Goal: Information Seeking & Learning: Check status

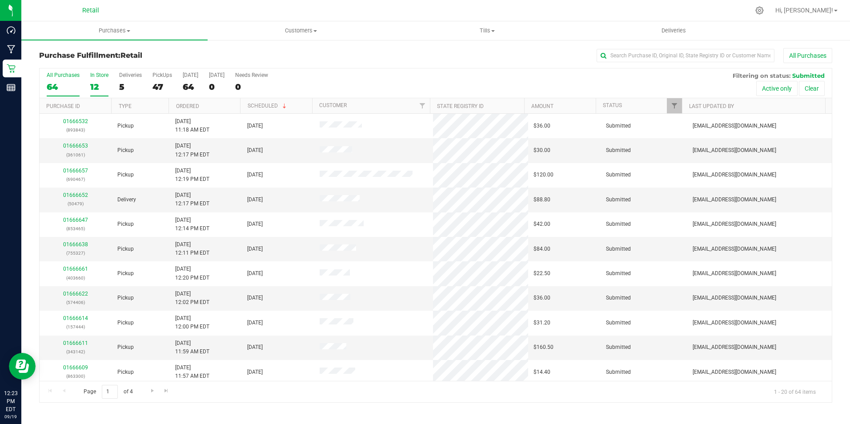
click at [97, 88] on div "12" at bounding box center [99, 87] width 18 height 10
click at [0, 0] on input "In Store 12" at bounding box center [0, 0] width 0 height 0
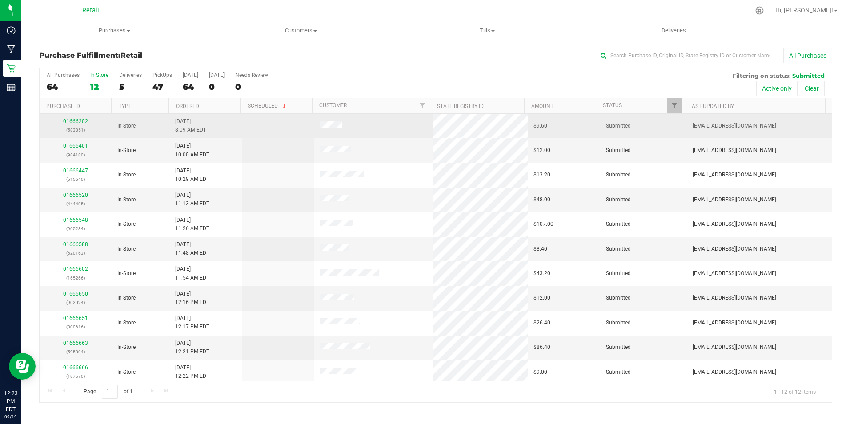
click at [74, 122] on link "01666202" at bounding box center [75, 121] width 25 height 6
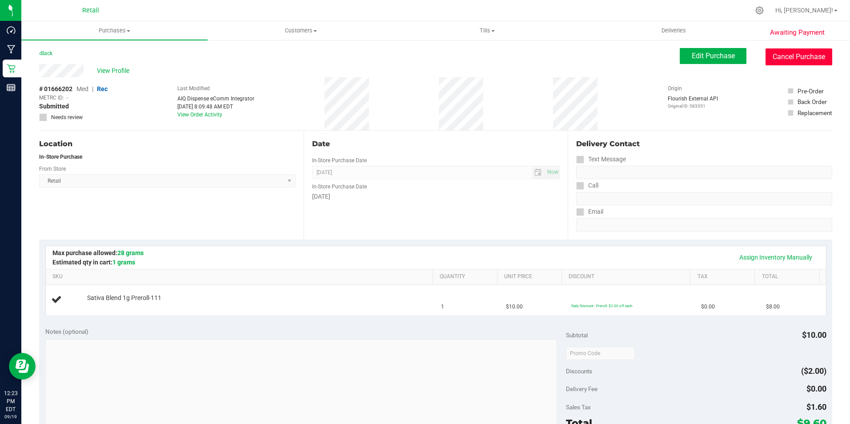
click at [809, 56] on button "Cancel Purchase" at bounding box center [798, 56] width 67 height 17
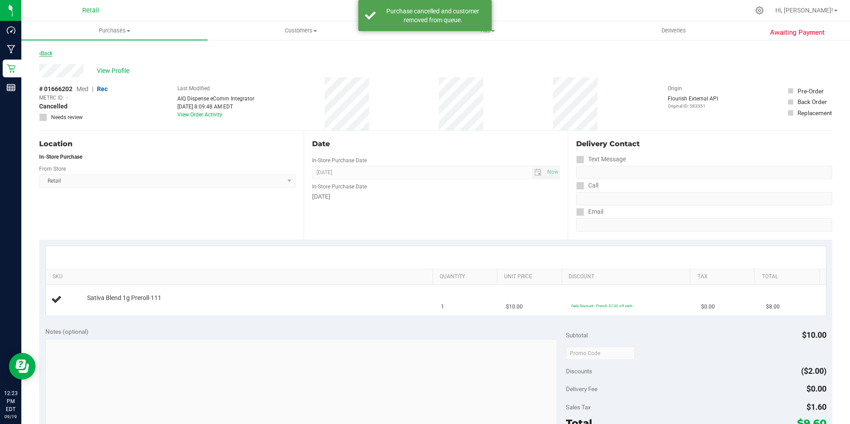
click at [40, 54] on icon at bounding box center [40, 53] width 2 height 5
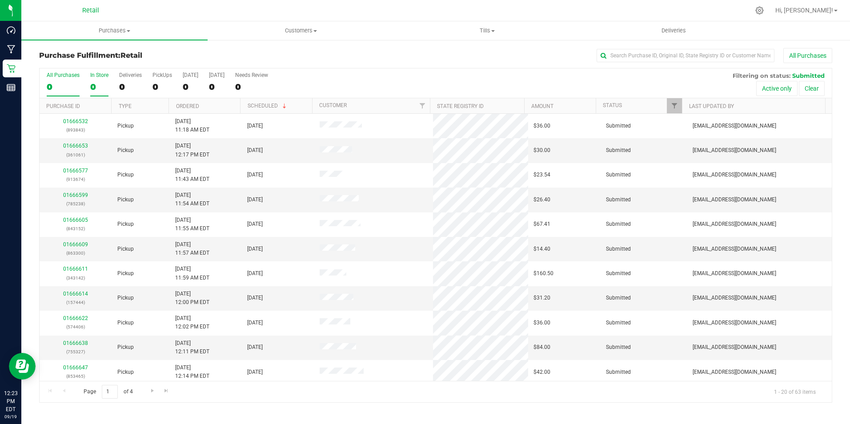
click at [105, 77] on div "In Store" at bounding box center [99, 75] width 18 height 6
click at [0, 0] on input "In Store 0" at bounding box center [0, 0] width 0 height 0
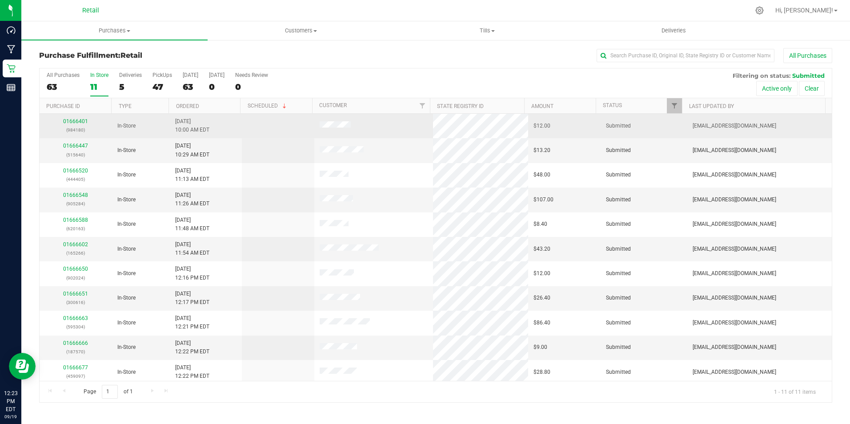
click at [76, 117] on div "01666401 (984180)" at bounding box center [76, 125] width 62 height 17
click at [80, 121] on link "01666401" at bounding box center [75, 121] width 25 height 6
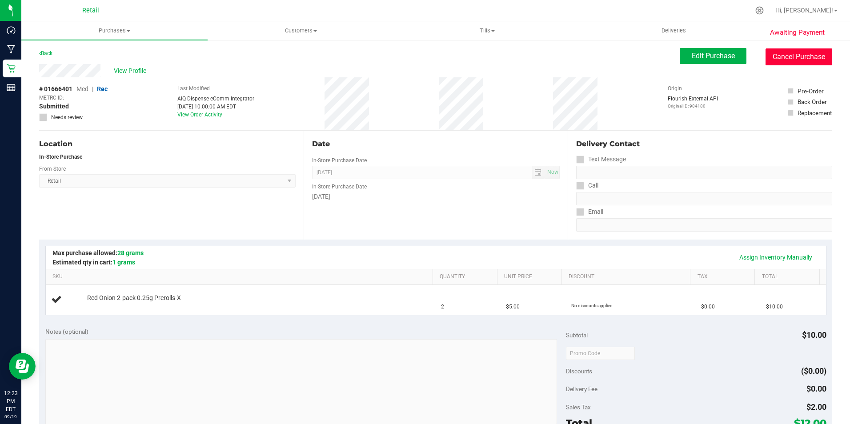
drag, startPoint x: 801, startPoint y: 58, endPoint x: 471, endPoint y: 55, distance: 329.9
click at [800, 59] on button "Cancel Purchase" at bounding box center [798, 56] width 67 height 17
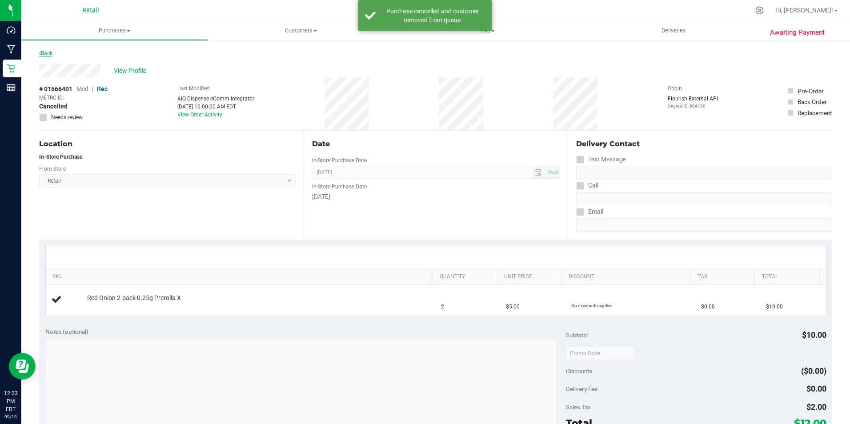
click at [45, 53] on link "Back" at bounding box center [45, 53] width 13 height 6
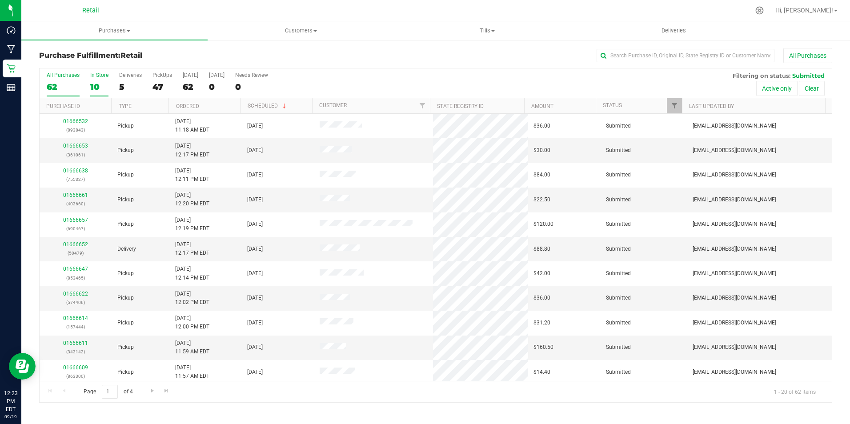
click at [98, 84] on div "10" at bounding box center [99, 87] width 18 height 10
click at [0, 0] on input "In Store 10" at bounding box center [0, 0] width 0 height 0
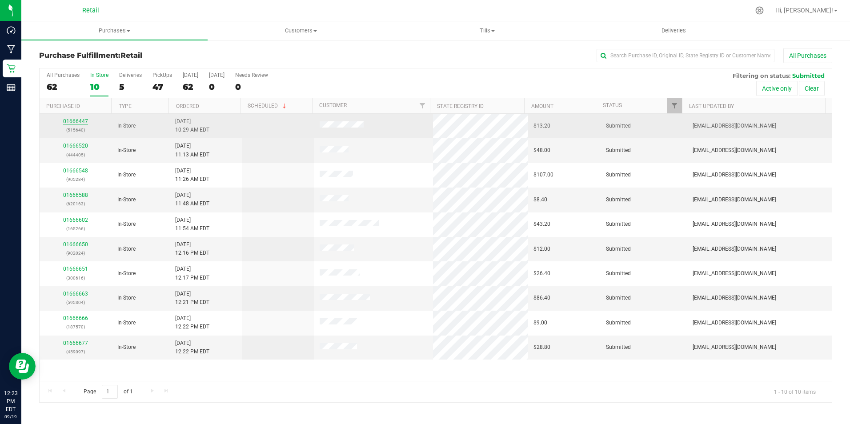
click at [72, 120] on link "01666447" at bounding box center [75, 121] width 25 height 6
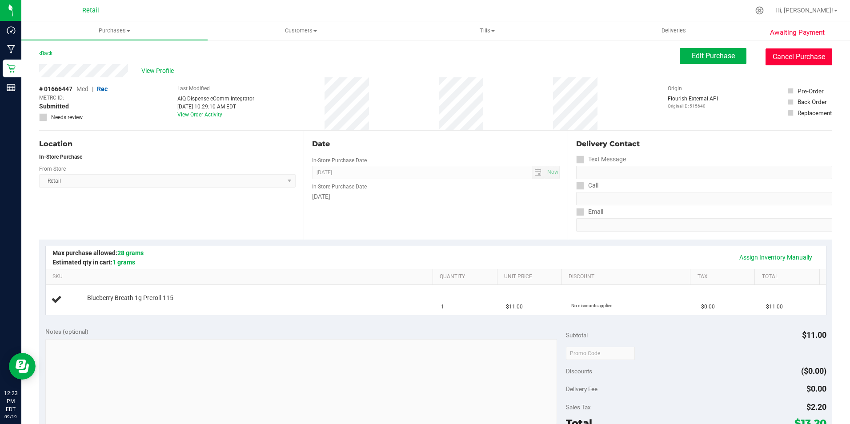
click at [771, 57] on button "Cancel Purchase" at bounding box center [798, 56] width 67 height 17
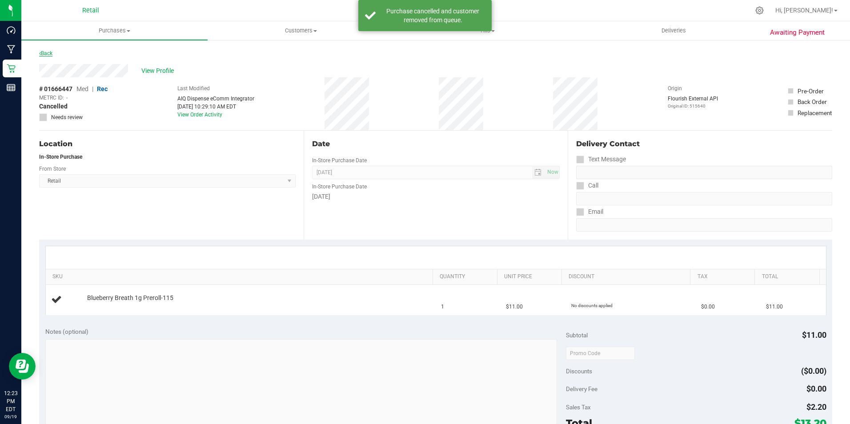
click at [47, 52] on link "Back" at bounding box center [45, 53] width 13 height 6
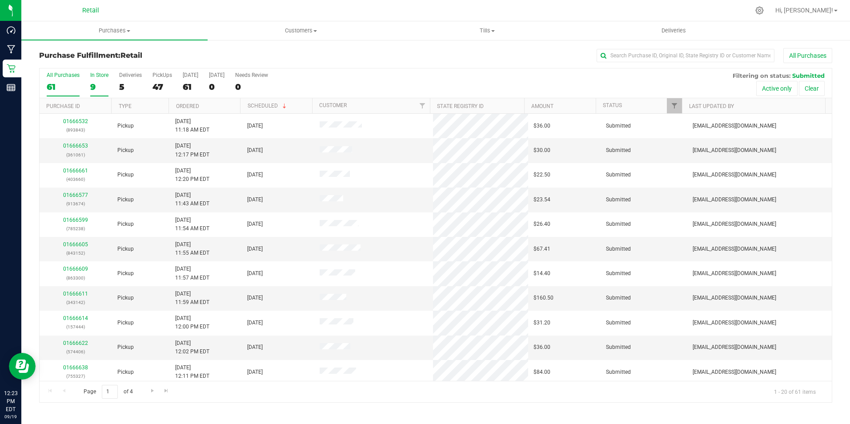
click at [97, 75] on div "In Store" at bounding box center [99, 75] width 18 height 6
click at [0, 0] on input "In Store 9" at bounding box center [0, 0] width 0 height 0
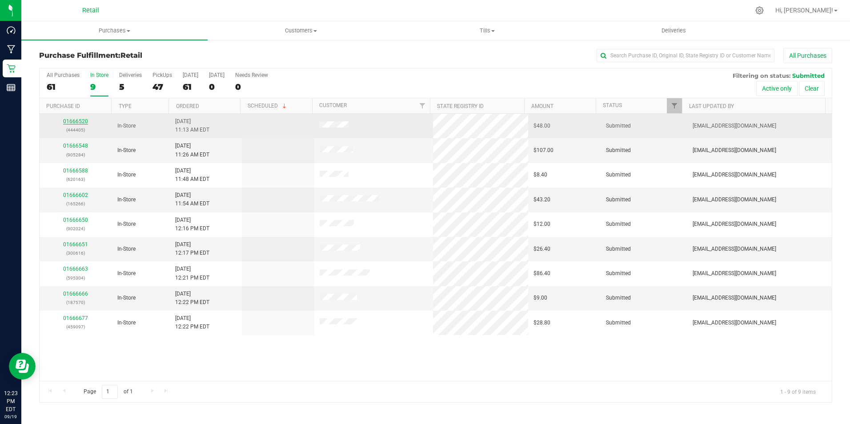
click at [69, 121] on link "01666520" at bounding box center [75, 121] width 25 height 6
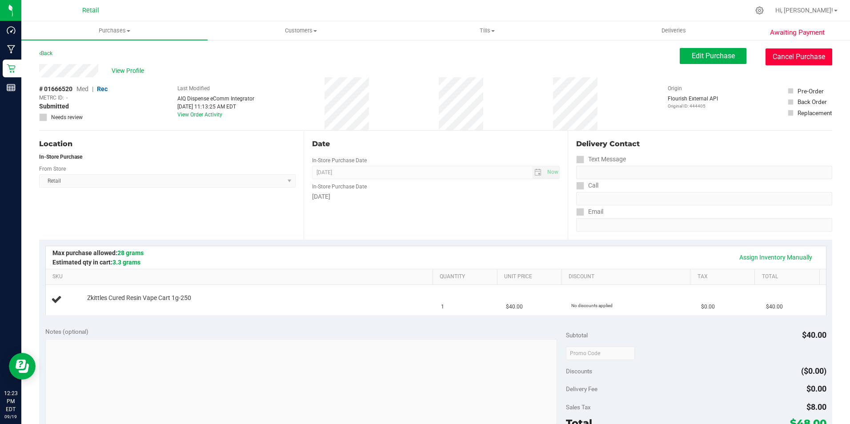
click at [771, 56] on button "Cancel Purchase" at bounding box center [798, 56] width 67 height 17
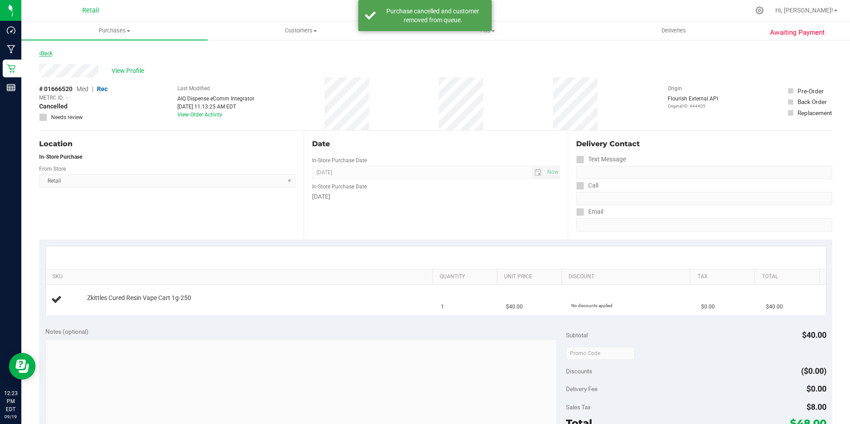
click at [49, 52] on link "Back" at bounding box center [45, 53] width 13 height 6
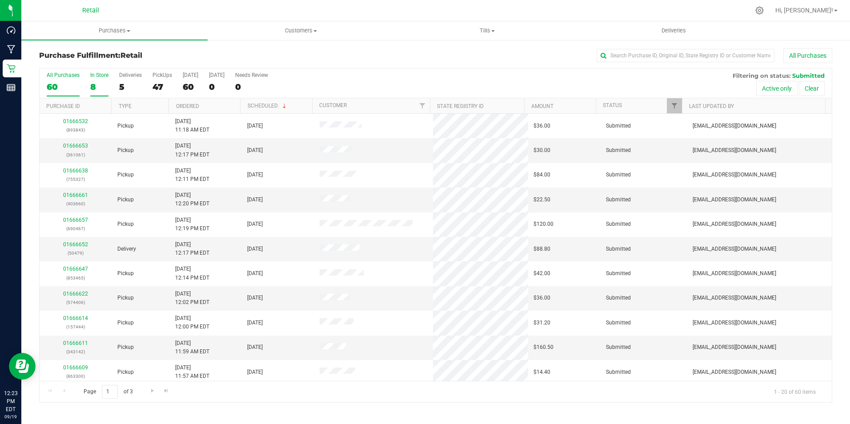
click at [105, 78] on label "In Store 8" at bounding box center [99, 84] width 18 height 24
click at [0, 0] on input "In Store 8" at bounding box center [0, 0] width 0 height 0
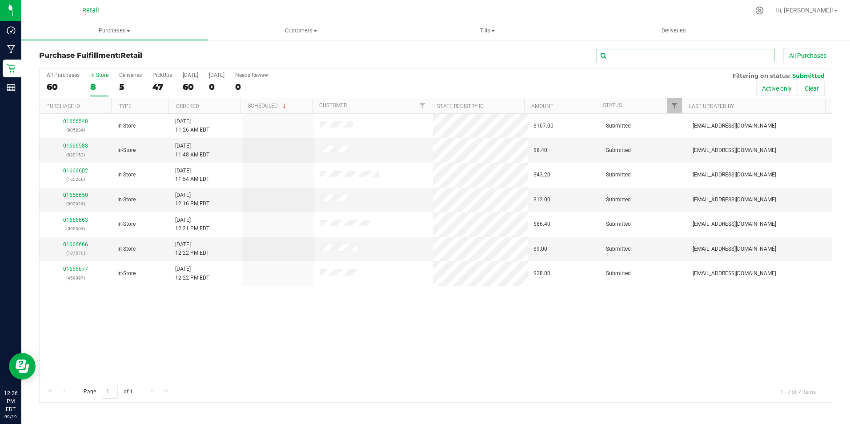
click at [655, 58] on input "text" at bounding box center [686, 55] width 178 height 13
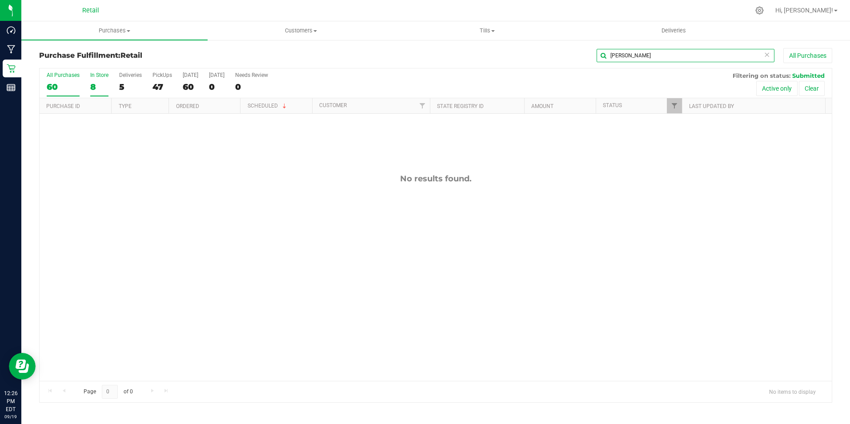
type input "[PERSON_NAME]"
click at [56, 82] on div "60" at bounding box center [63, 87] width 33 height 10
click at [0, 0] on input "All Purchases 60" at bounding box center [0, 0] width 0 height 0
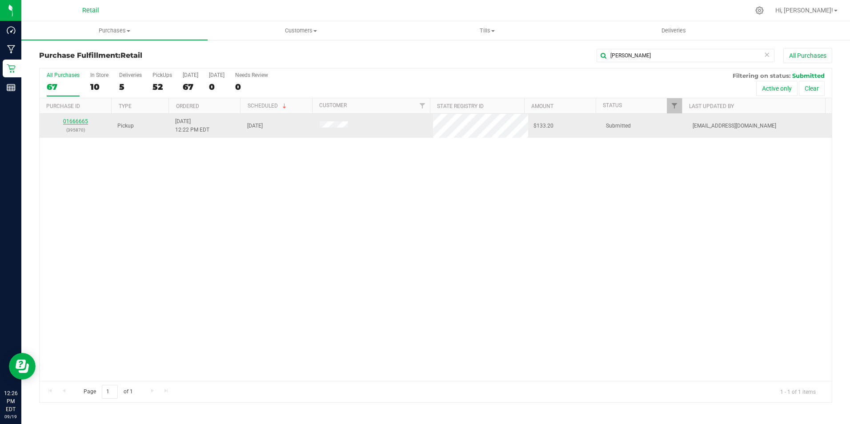
click at [77, 119] on link "01666665" at bounding box center [75, 121] width 25 height 6
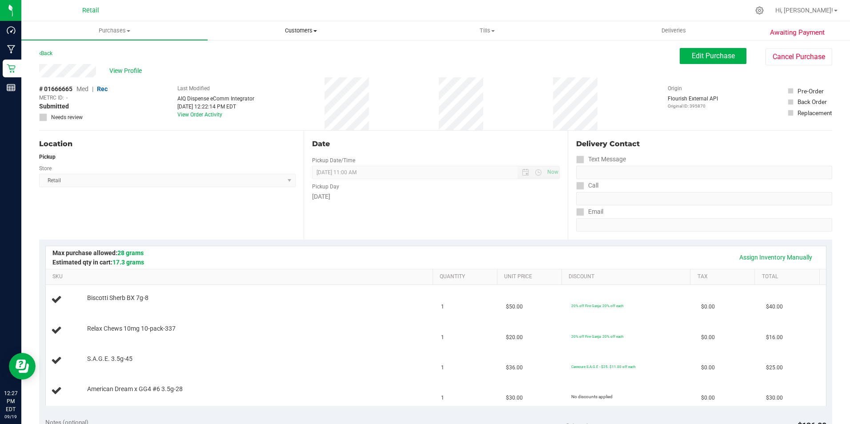
click at [303, 28] on span "Customers" at bounding box center [300, 31] width 185 height 8
click at [255, 56] on span "All customers" at bounding box center [240, 54] width 64 height 8
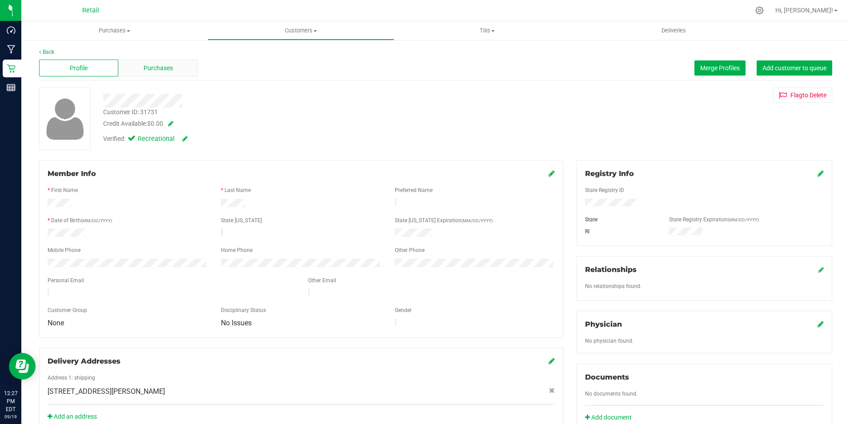
click at [157, 62] on div "Purchases" at bounding box center [157, 68] width 79 height 17
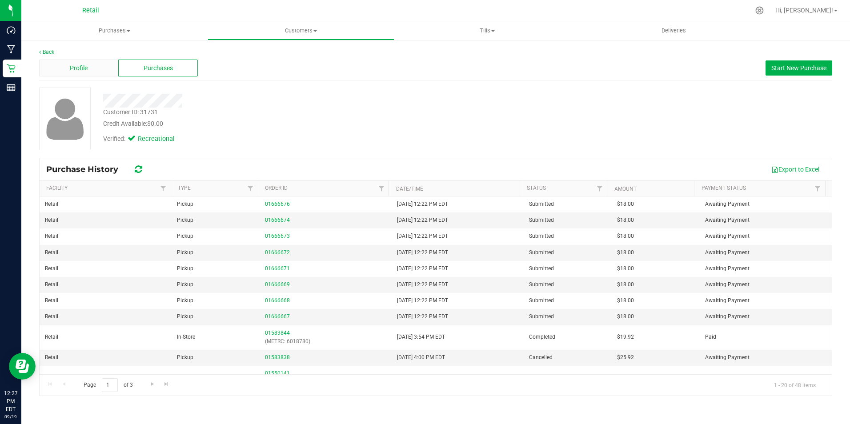
click at [88, 68] on div "Profile" at bounding box center [78, 68] width 79 height 17
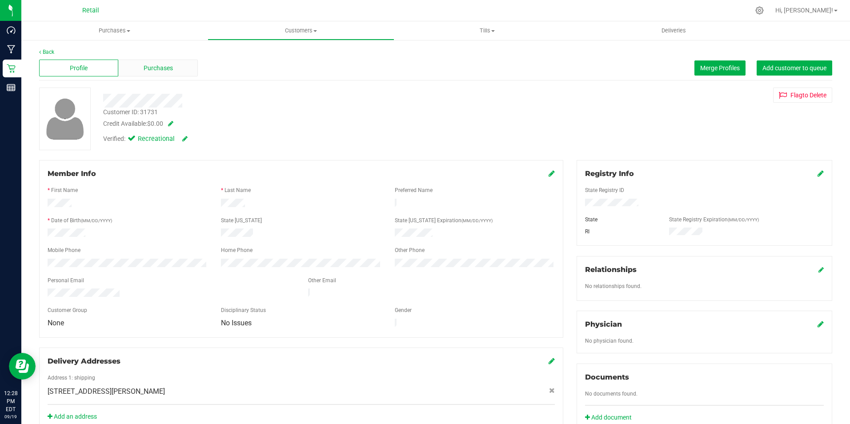
click at [161, 74] on div "Purchases" at bounding box center [157, 68] width 79 height 17
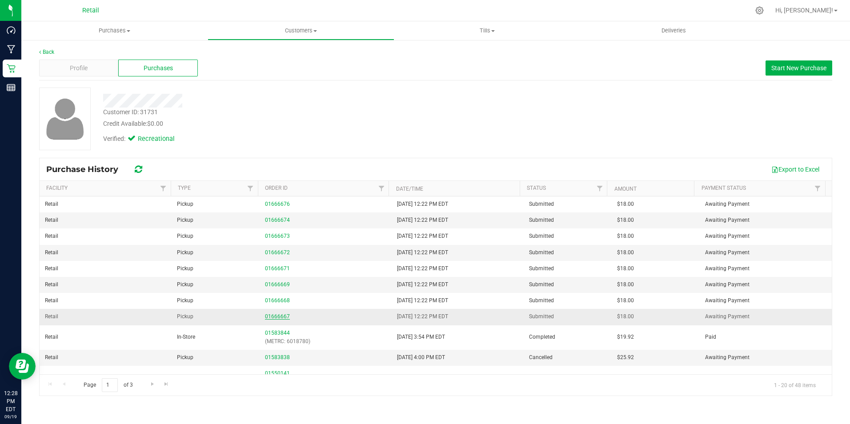
click at [277, 314] on link "01666667" at bounding box center [277, 316] width 25 height 6
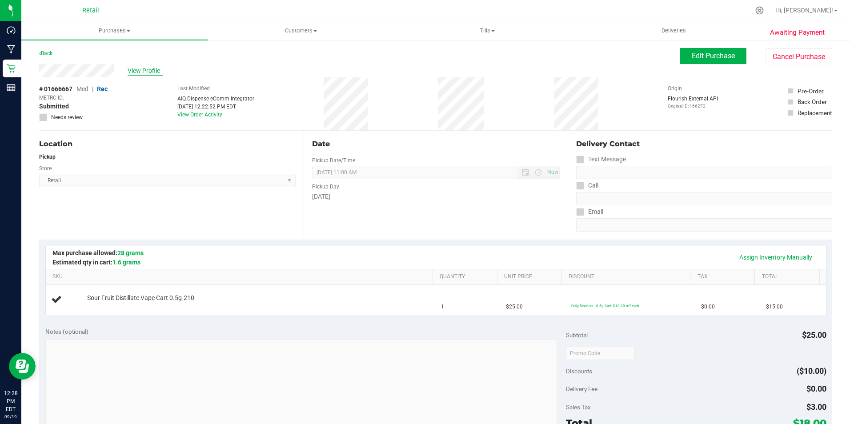
click at [157, 68] on span "View Profile" at bounding box center [146, 70] width 36 height 9
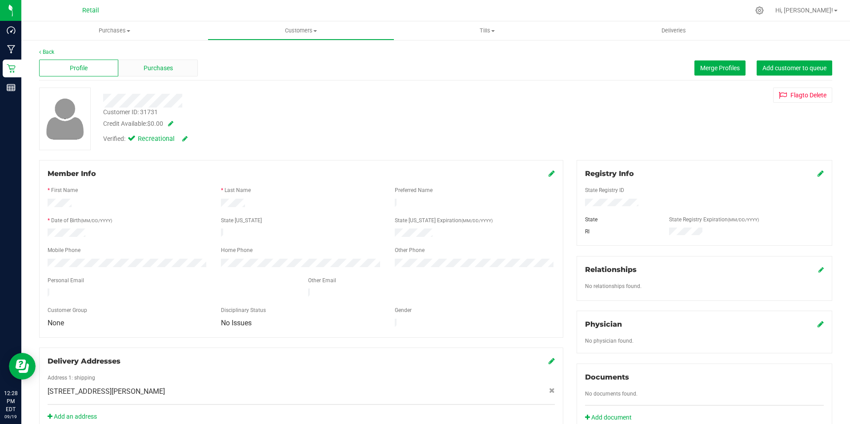
click at [168, 66] on span "Purchases" at bounding box center [158, 68] width 29 height 9
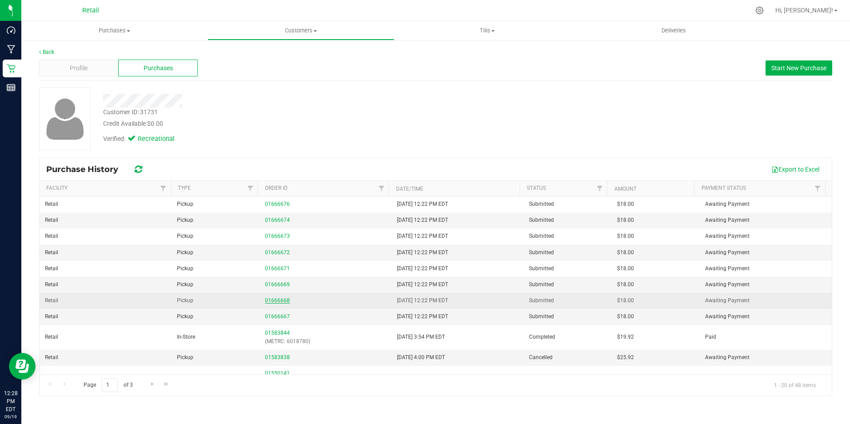
click at [270, 300] on link "01666668" at bounding box center [277, 300] width 25 height 6
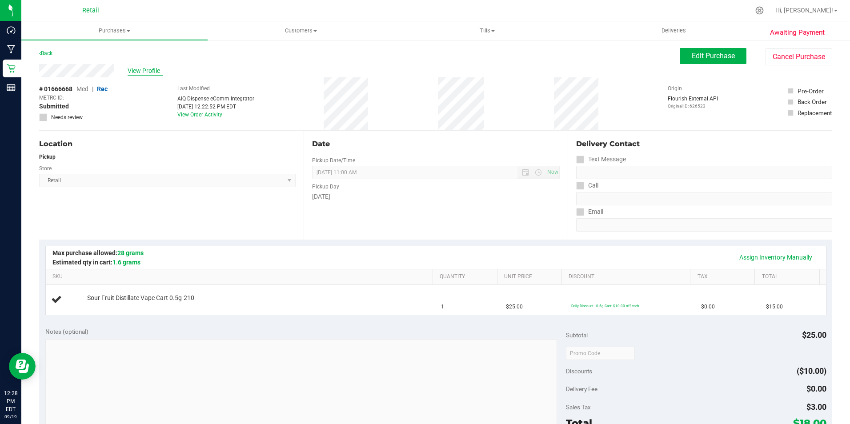
click at [144, 73] on span "View Profile" at bounding box center [146, 70] width 36 height 9
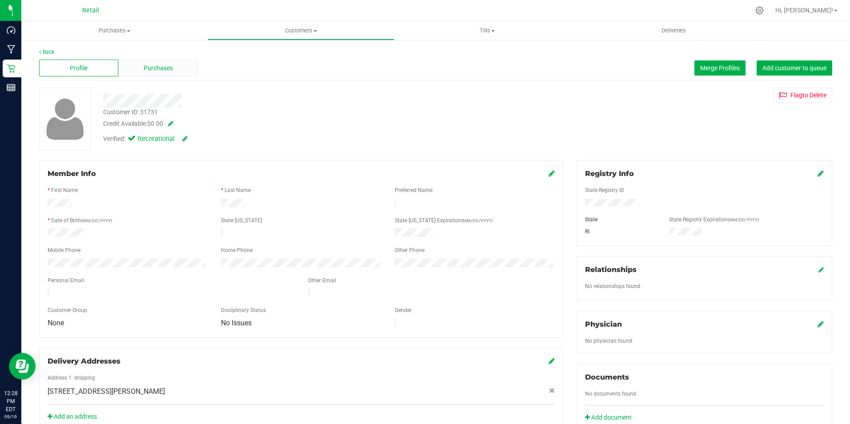
click at [160, 66] on span "Purchases" at bounding box center [158, 68] width 29 height 9
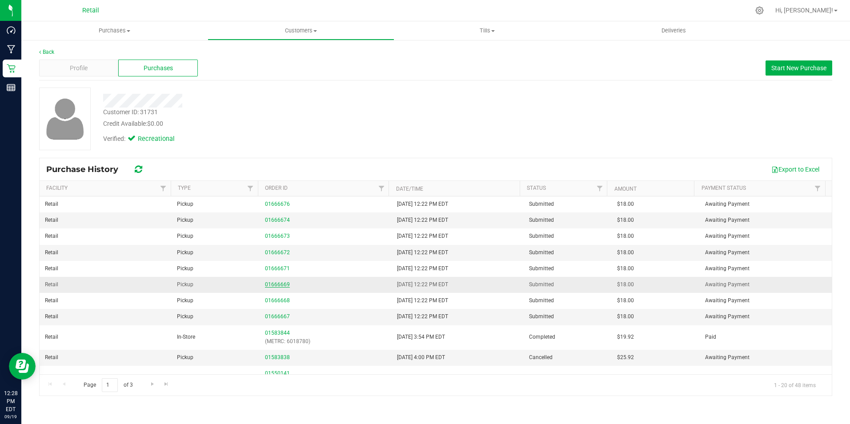
click at [276, 284] on link "01666669" at bounding box center [277, 284] width 25 height 6
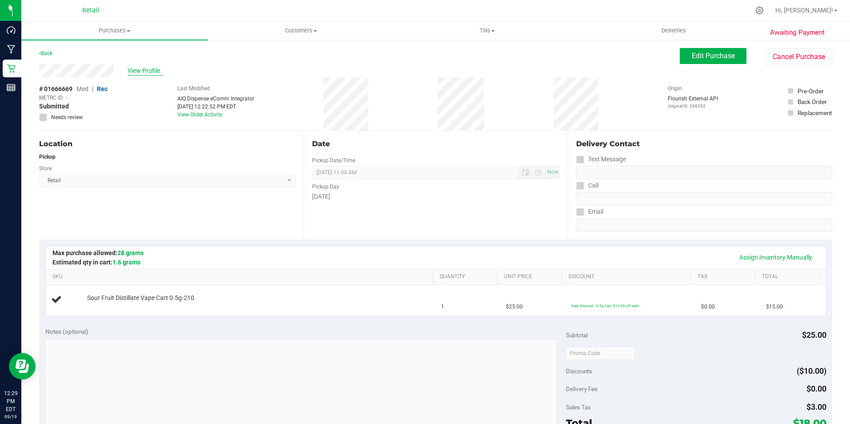
click at [141, 68] on span "View Profile" at bounding box center [146, 70] width 36 height 9
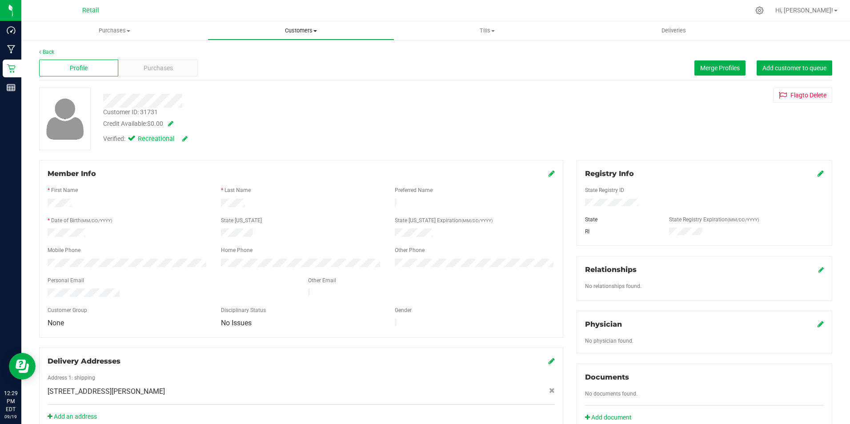
click at [304, 28] on span "Customers" at bounding box center [300, 31] width 185 height 8
click at [267, 57] on span "All customers" at bounding box center [240, 54] width 64 height 8
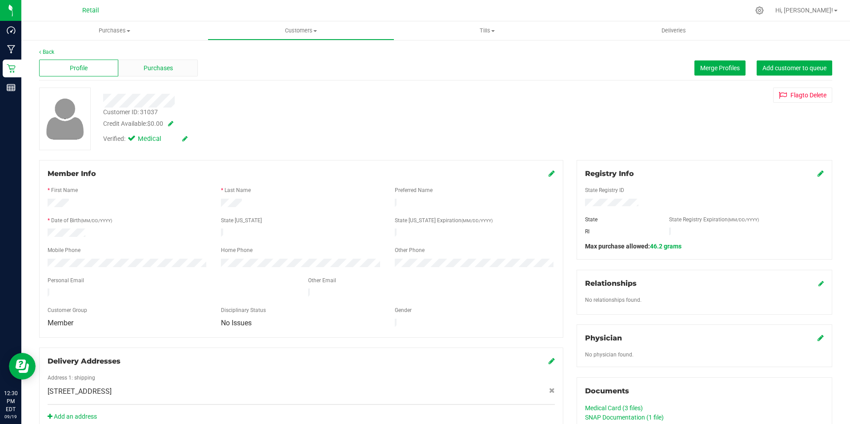
click at [156, 60] on div "Purchases" at bounding box center [157, 68] width 79 height 17
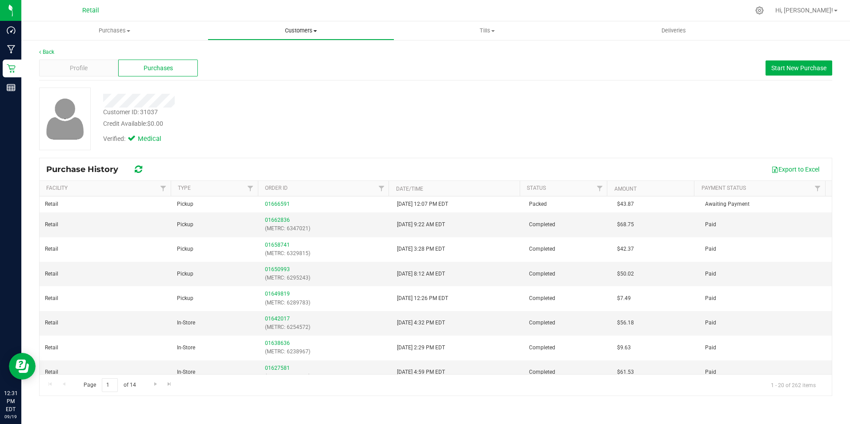
click at [293, 32] on span "Customers" at bounding box center [300, 31] width 185 height 8
click at [271, 49] on li "All customers" at bounding box center [301, 53] width 186 height 11
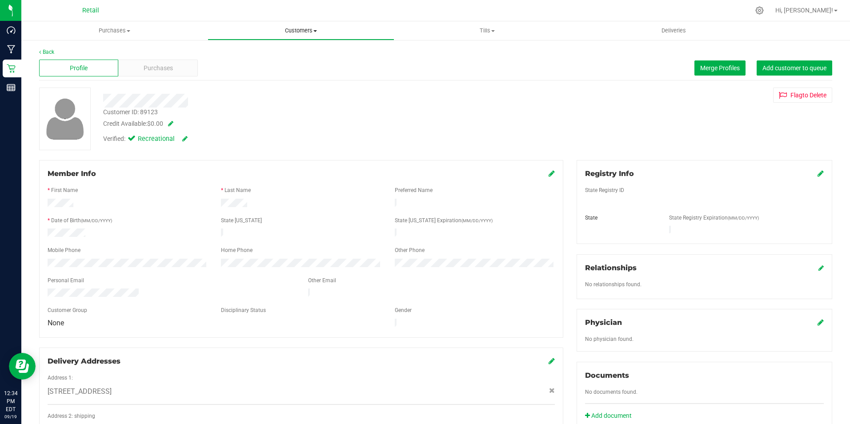
click at [320, 34] on span "Customers" at bounding box center [300, 31] width 185 height 8
click at [237, 52] on span "All customers" at bounding box center [240, 54] width 64 height 8
click at [157, 64] on span "Purchases" at bounding box center [158, 68] width 29 height 9
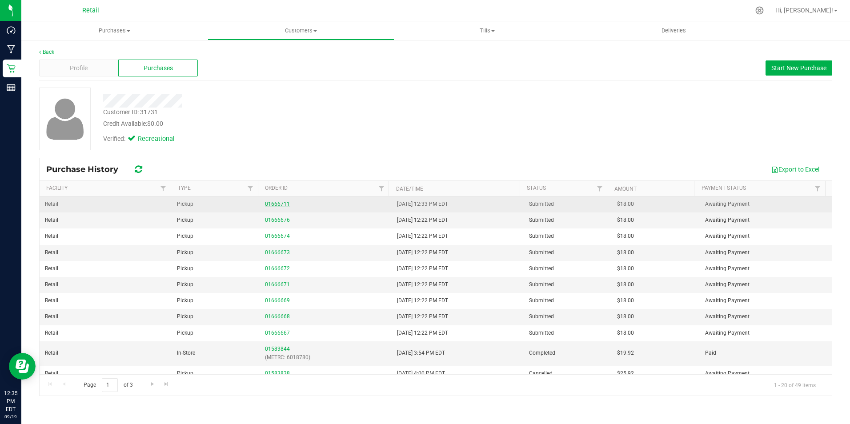
click at [275, 204] on link "01666711" at bounding box center [277, 204] width 25 height 6
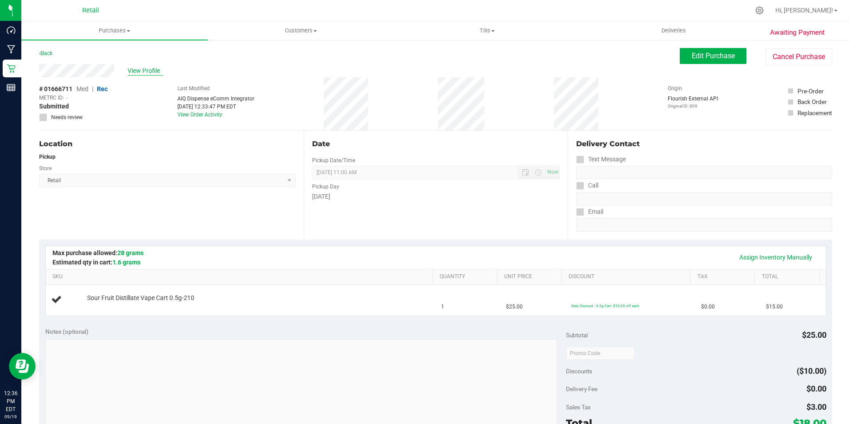
click at [140, 68] on span "View Profile" at bounding box center [146, 70] width 36 height 9
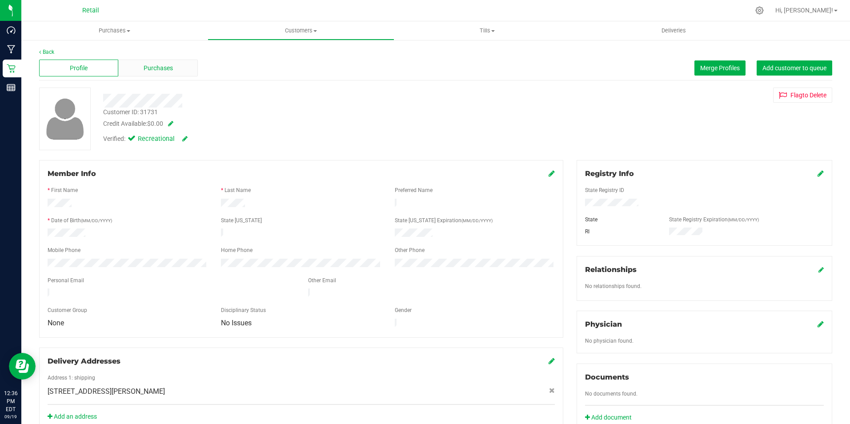
click at [165, 65] on span "Purchases" at bounding box center [158, 68] width 29 height 9
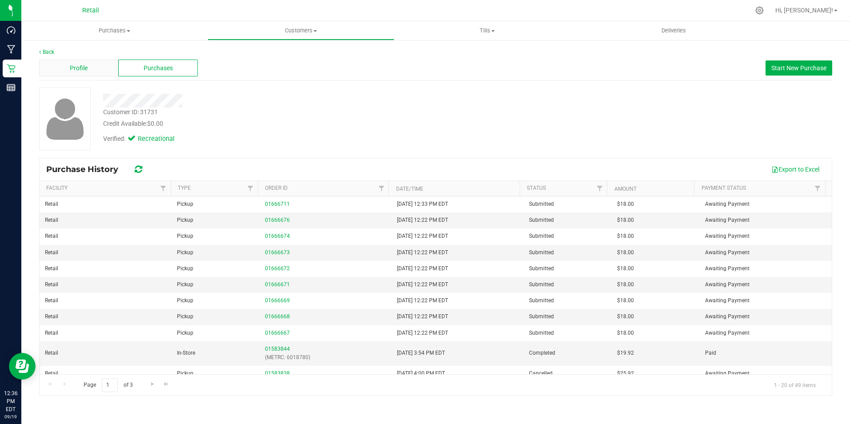
click at [98, 64] on div "Profile" at bounding box center [78, 68] width 79 height 17
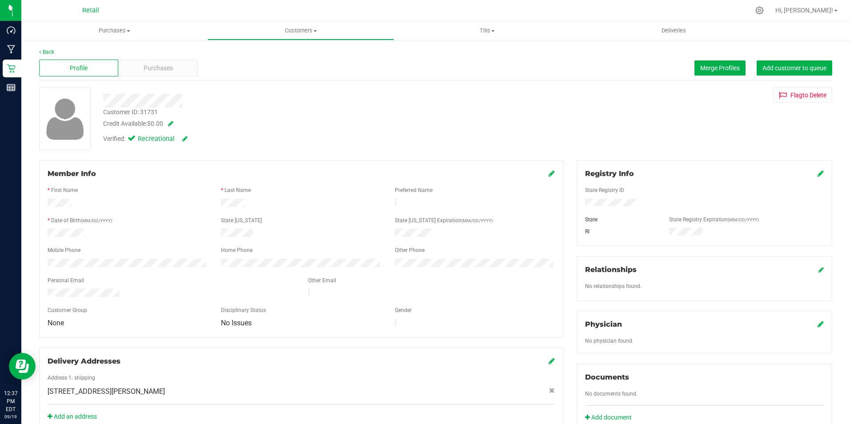
scroll to position [217, 0]
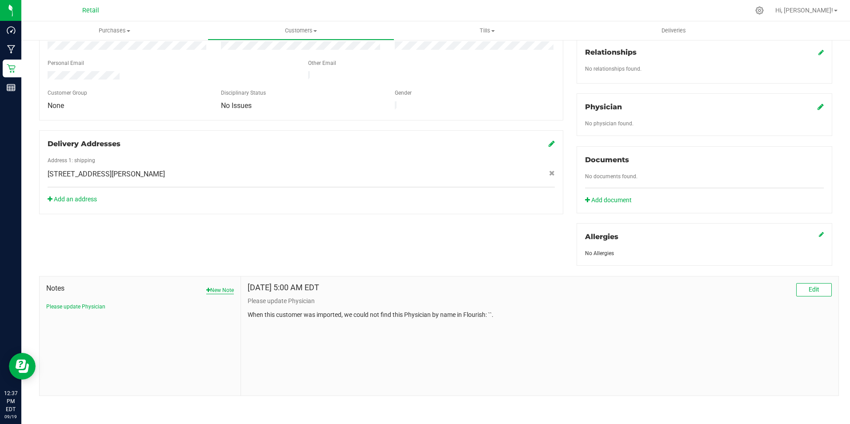
click at [220, 288] on button "New Note" at bounding box center [220, 290] width 28 height 8
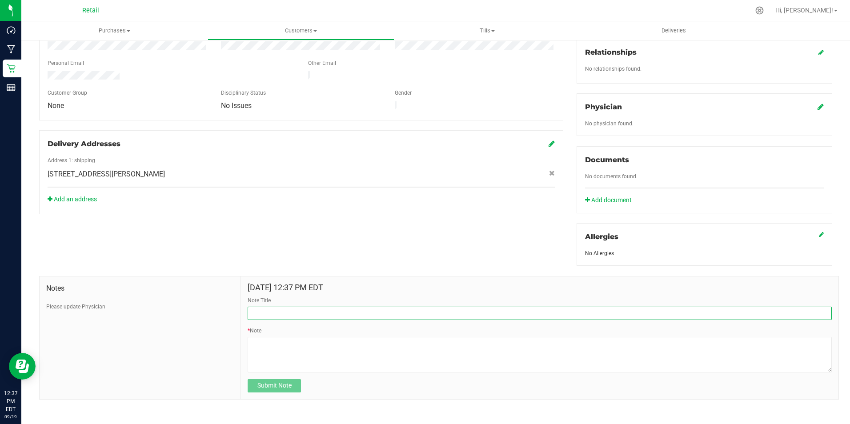
click at [322, 315] on input "Note Title" at bounding box center [540, 313] width 584 height 13
type input "[DATE] cancelled orders"
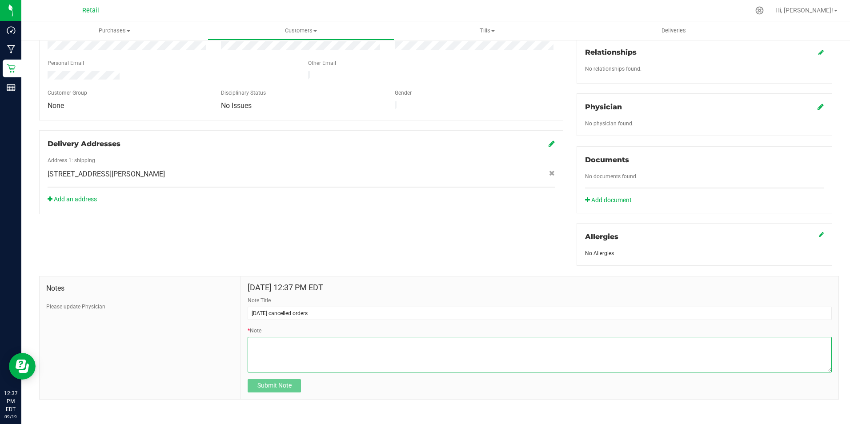
click at [311, 342] on textarea "* Note" at bounding box center [540, 355] width 584 height 36
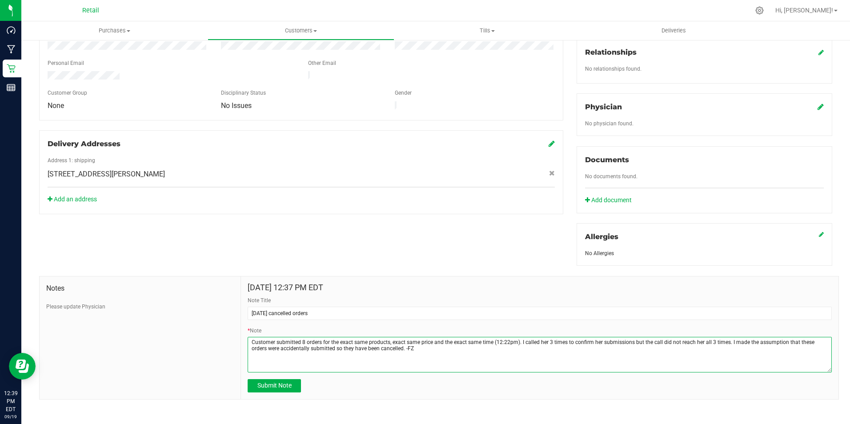
click at [613, 345] on textarea "* Note" at bounding box center [540, 355] width 584 height 36
type textarea "Customer submitted 8 orders for the exact same products, exact same price and t…"
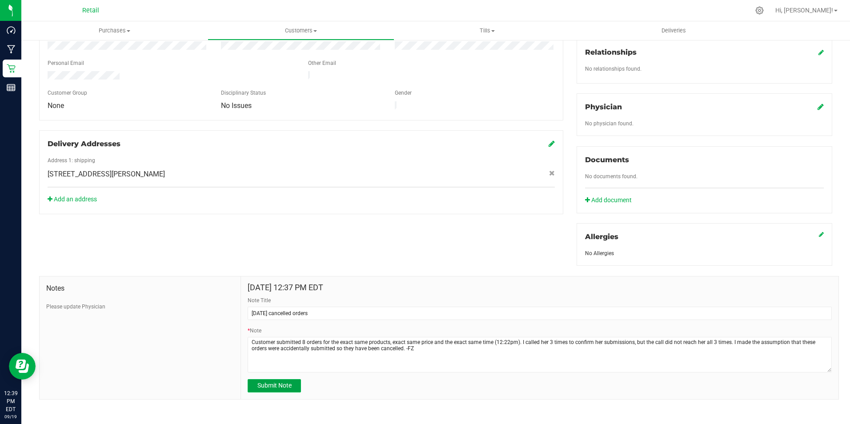
click at [279, 382] on span "Submit Note" at bounding box center [274, 385] width 34 height 7
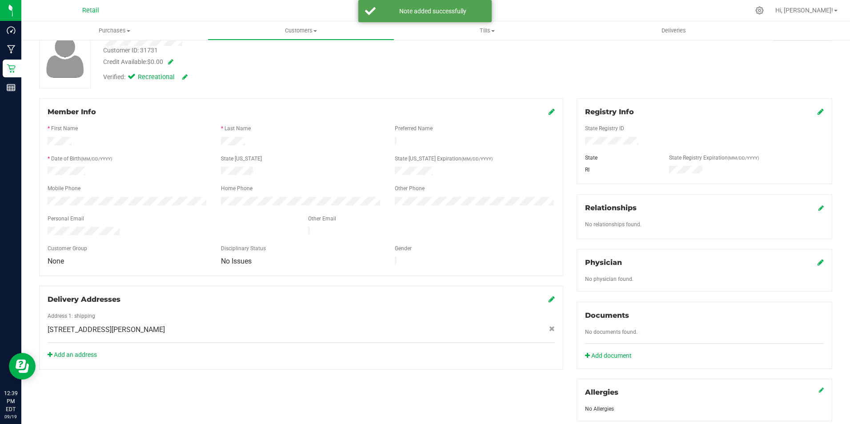
scroll to position [0, 0]
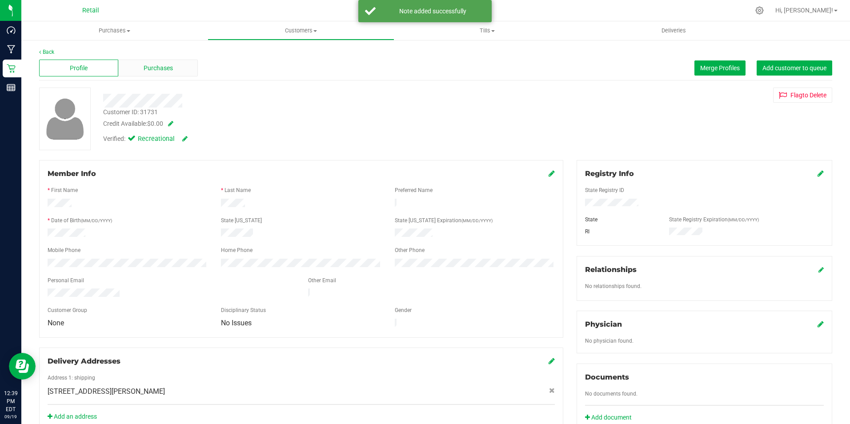
click at [170, 69] on span "Purchases" at bounding box center [158, 68] width 29 height 9
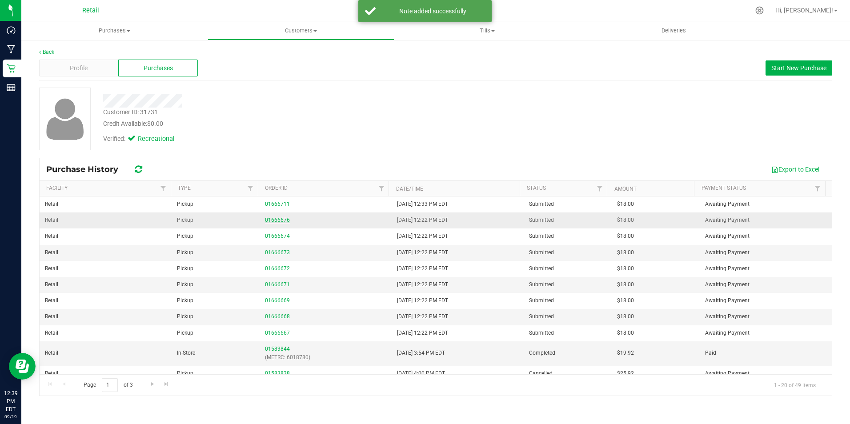
click at [271, 219] on link "01666676" at bounding box center [277, 220] width 25 height 6
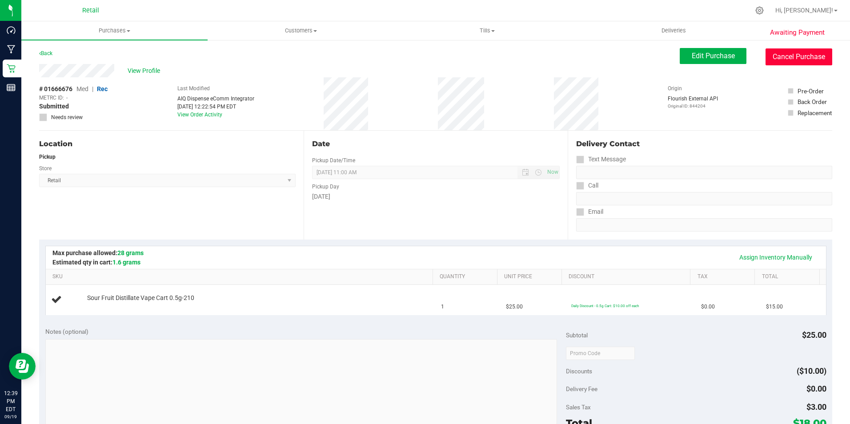
click at [786, 56] on button "Cancel Purchase" at bounding box center [798, 56] width 67 height 17
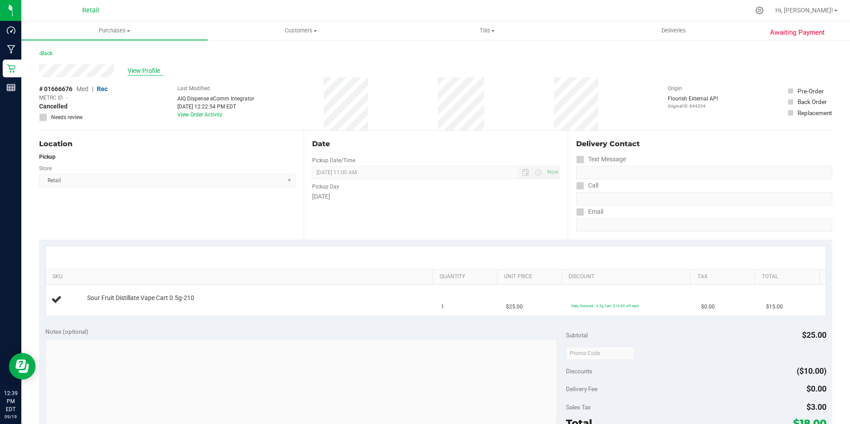
click at [151, 73] on span "View Profile" at bounding box center [146, 70] width 36 height 9
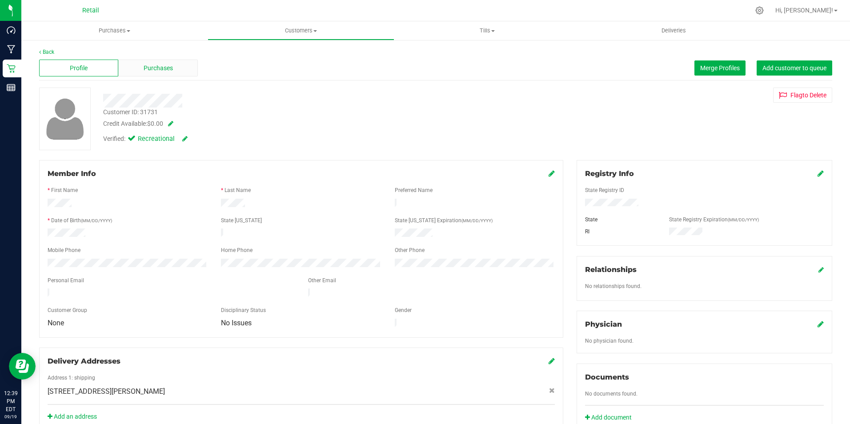
click at [149, 65] on span "Purchases" at bounding box center [158, 68] width 29 height 9
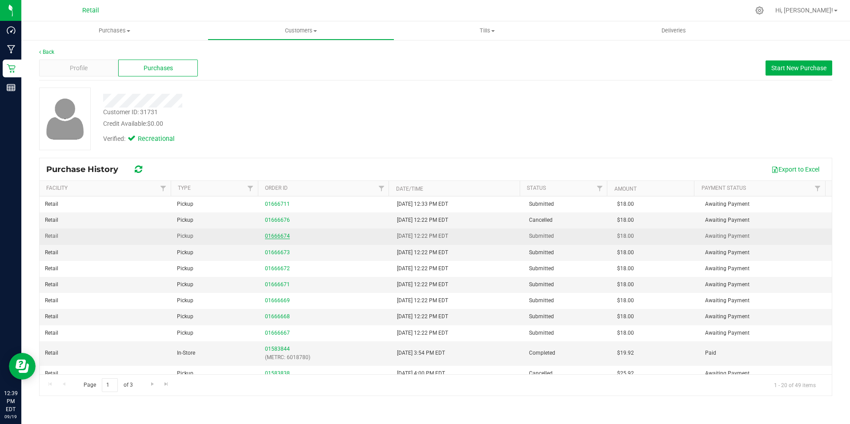
click at [274, 236] on link "01666674" at bounding box center [277, 236] width 25 height 6
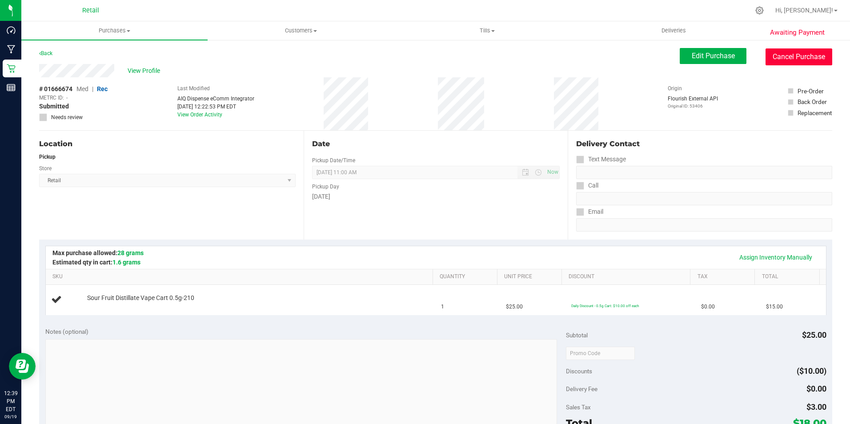
click at [782, 61] on button "Cancel Purchase" at bounding box center [798, 56] width 67 height 17
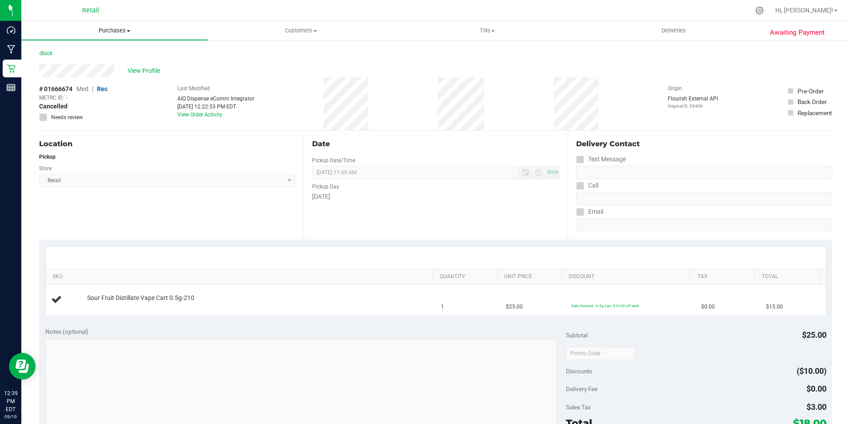
click at [110, 33] on span "Purchases" at bounding box center [114, 31] width 186 height 8
click at [284, 75] on div "View Profile" at bounding box center [435, 70] width 793 height 13
click at [47, 52] on link "Back" at bounding box center [45, 53] width 13 height 6
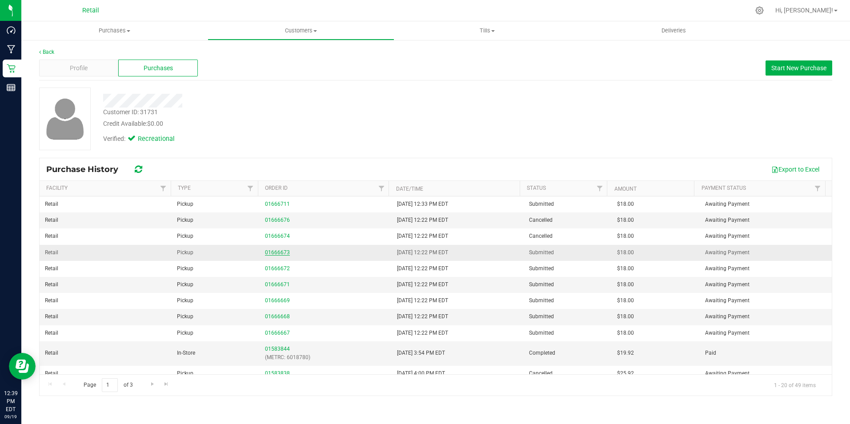
click at [271, 249] on link "01666673" at bounding box center [277, 252] width 25 height 6
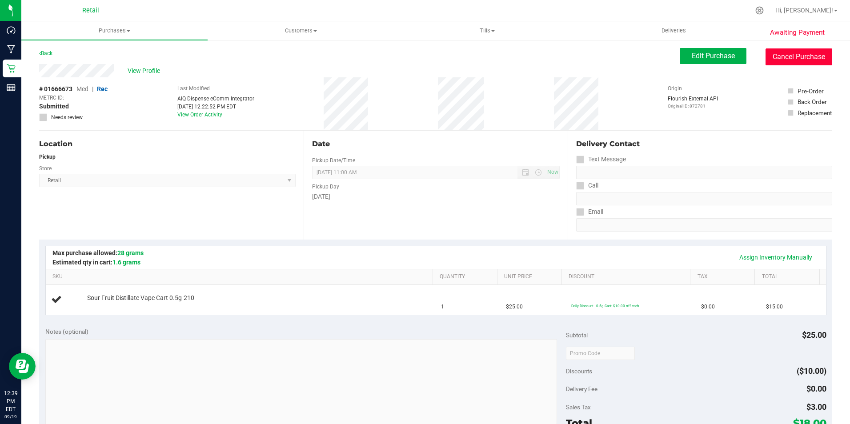
click at [779, 59] on button "Cancel Purchase" at bounding box center [798, 56] width 67 height 17
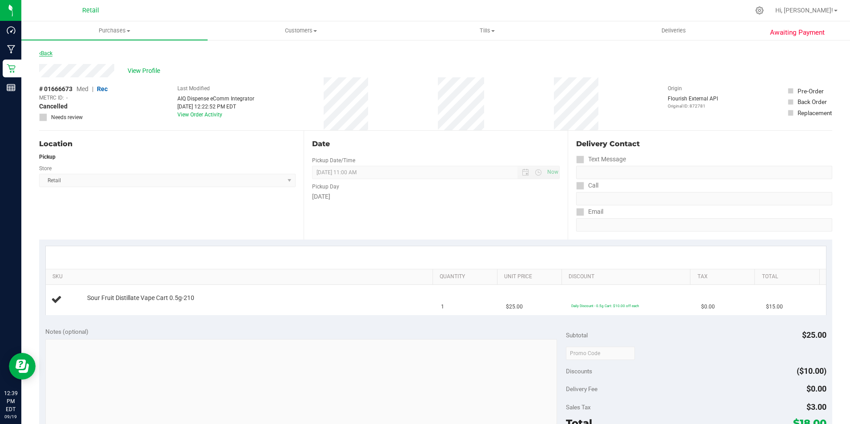
click at [49, 50] on link "Back" at bounding box center [45, 53] width 13 height 6
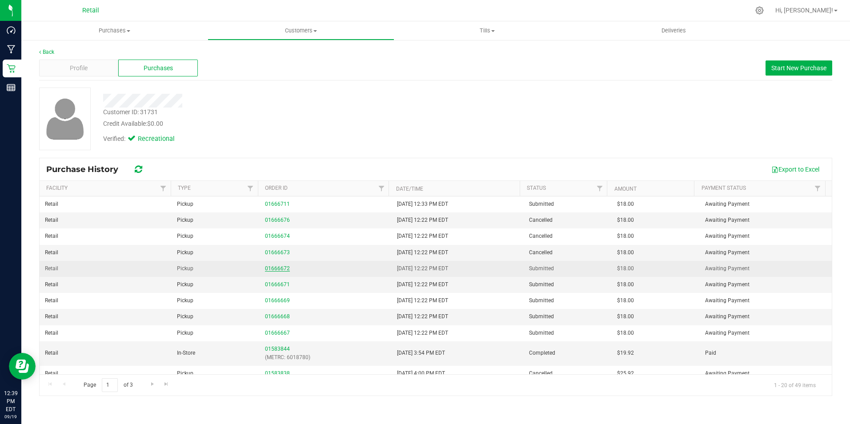
click at [266, 267] on link "01666672" at bounding box center [277, 268] width 25 height 6
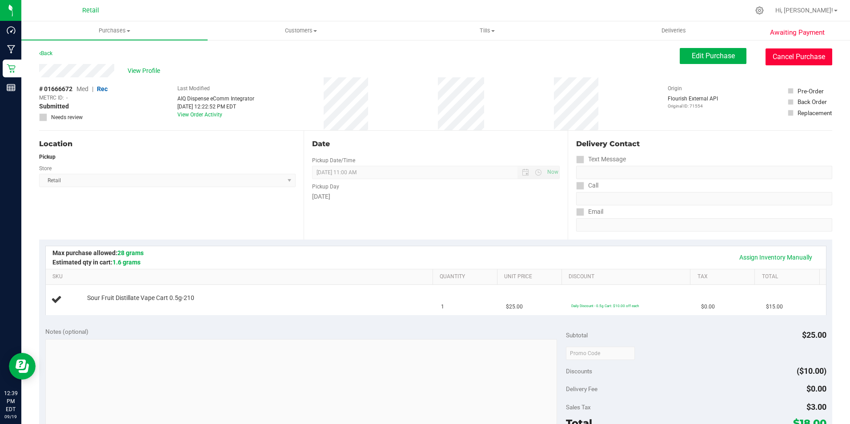
click at [793, 57] on button "Cancel Purchase" at bounding box center [798, 56] width 67 height 17
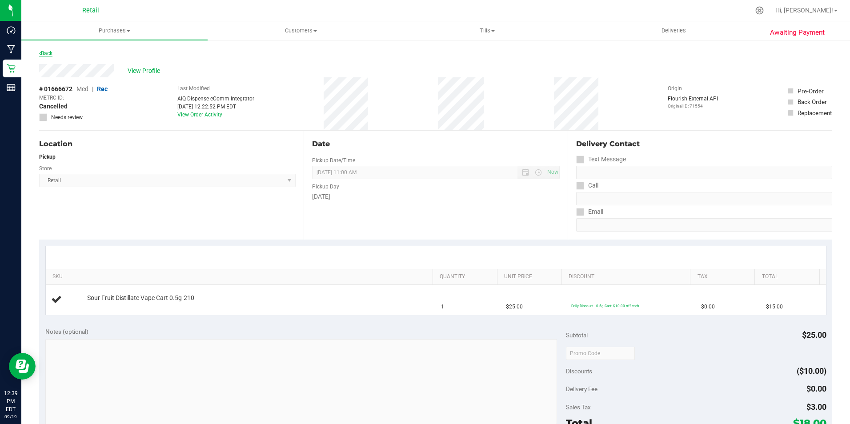
click at [49, 56] on link "Back" at bounding box center [45, 53] width 13 height 6
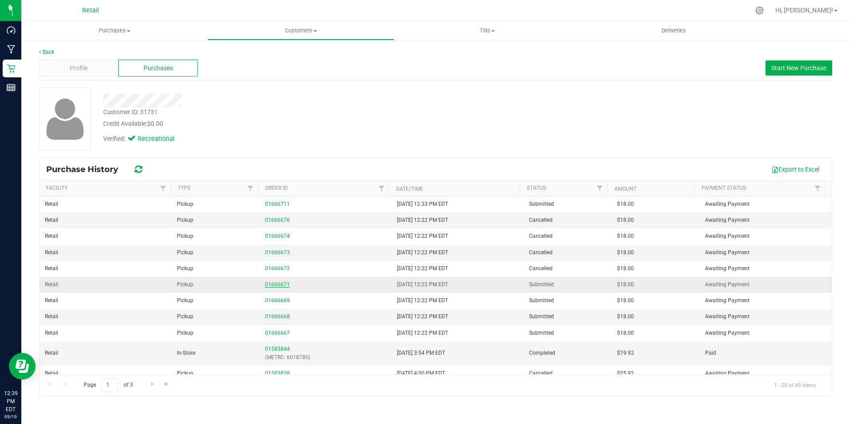
click at [272, 284] on link "01666671" at bounding box center [277, 284] width 25 height 6
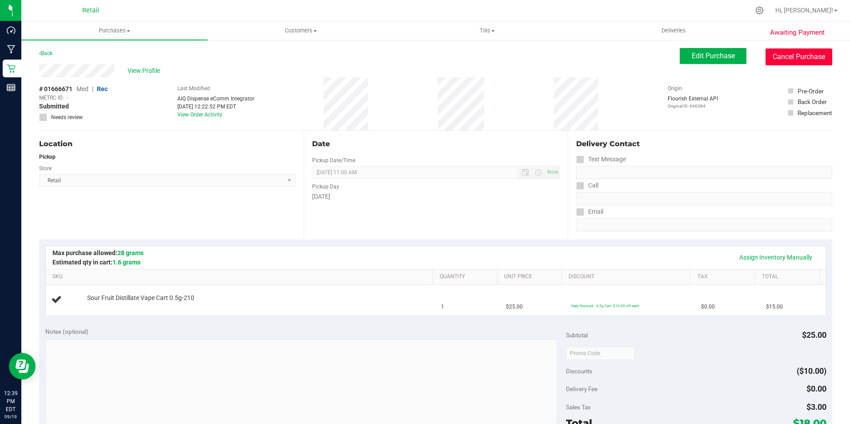
click at [784, 53] on button "Cancel Purchase" at bounding box center [798, 56] width 67 height 17
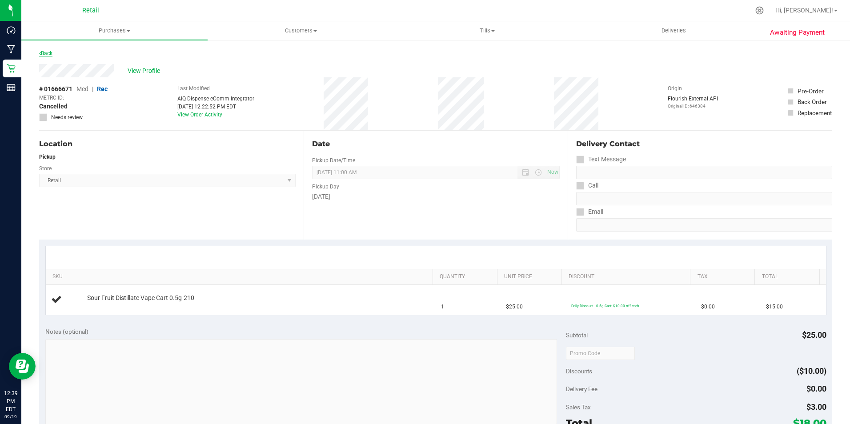
click at [48, 54] on link "Back" at bounding box center [45, 53] width 13 height 6
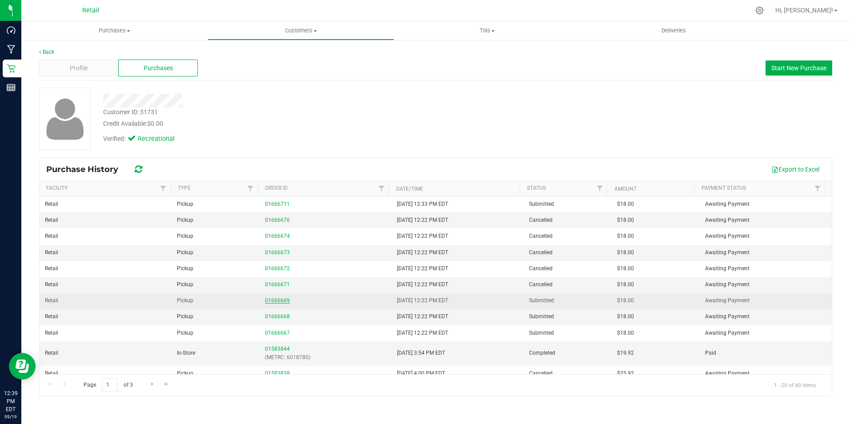
click at [273, 300] on link "01666669" at bounding box center [277, 300] width 25 height 6
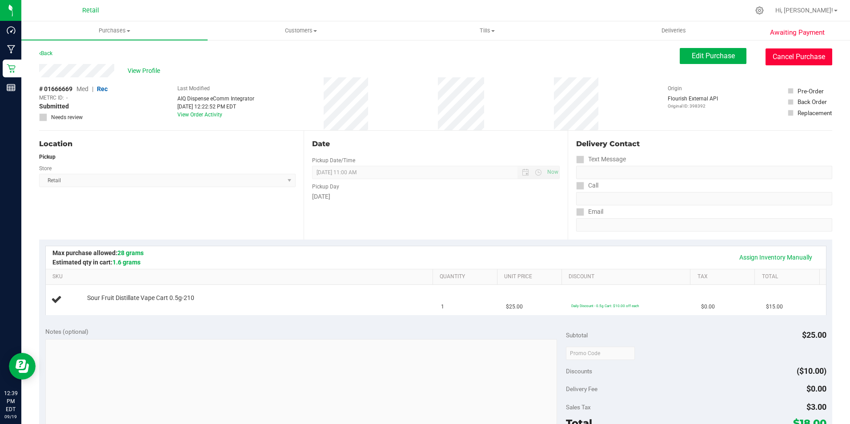
click at [777, 55] on button "Cancel Purchase" at bounding box center [798, 56] width 67 height 17
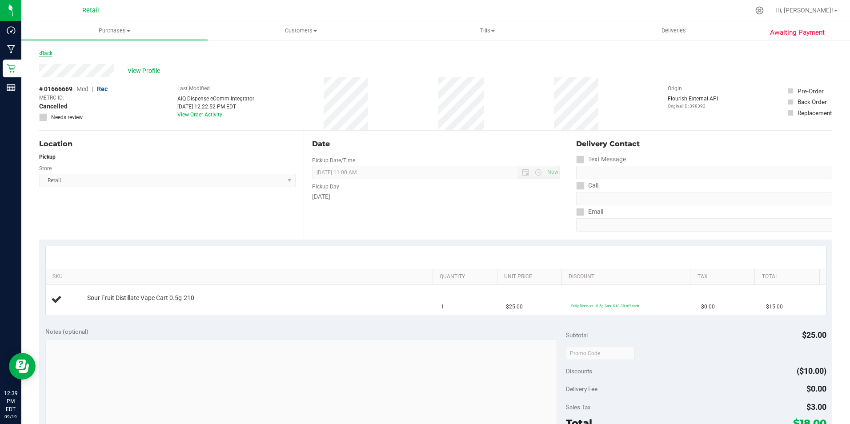
click at [51, 54] on link "Back" at bounding box center [45, 53] width 13 height 6
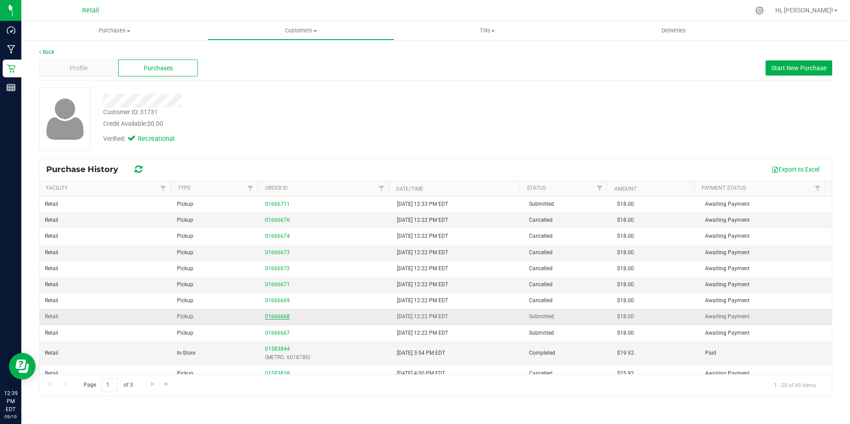
click at [269, 316] on link "01666668" at bounding box center [277, 316] width 25 height 6
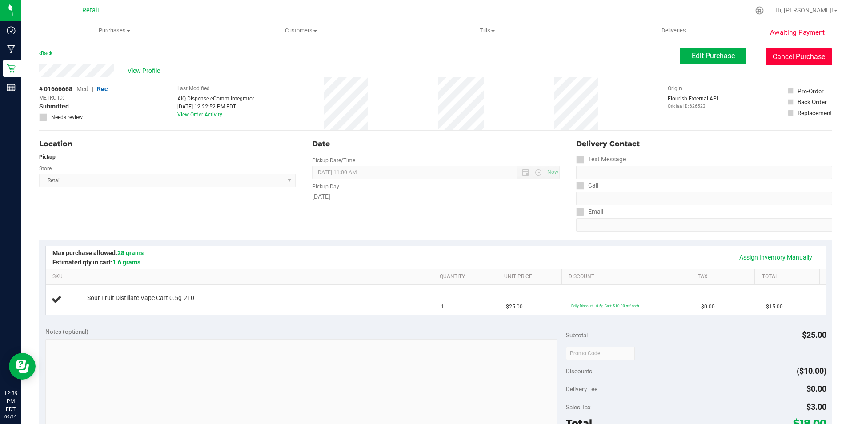
click at [797, 60] on button "Cancel Purchase" at bounding box center [798, 56] width 67 height 17
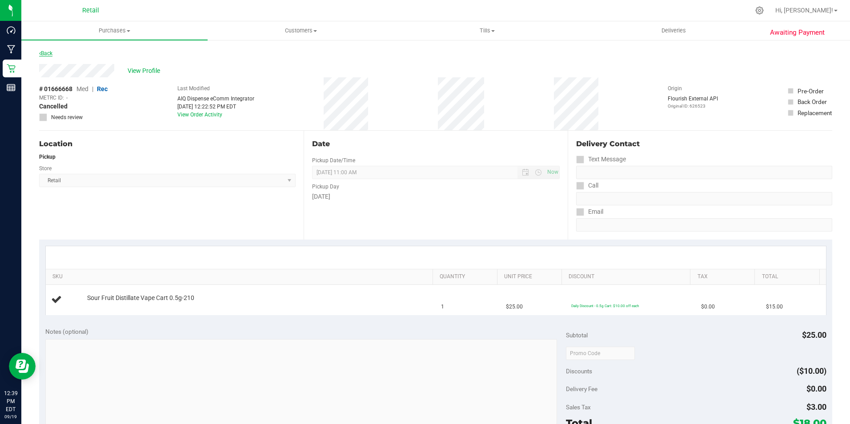
click at [52, 51] on link "Back" at bounding box center [45, 53] width 13 height 6
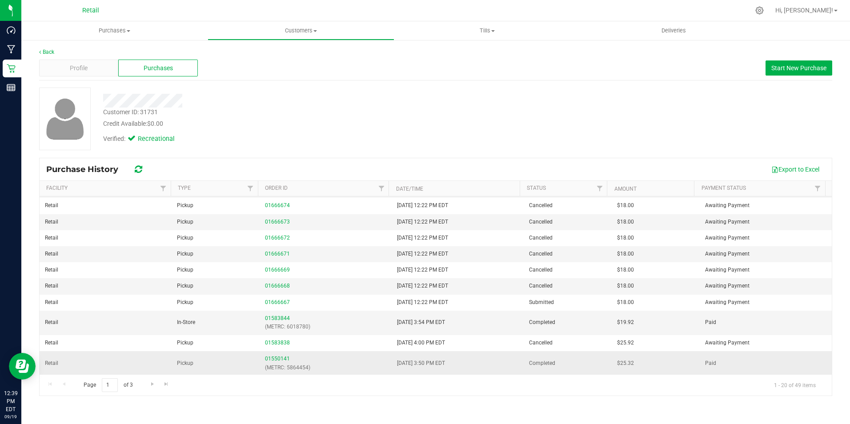
scroll to position [89, 0]
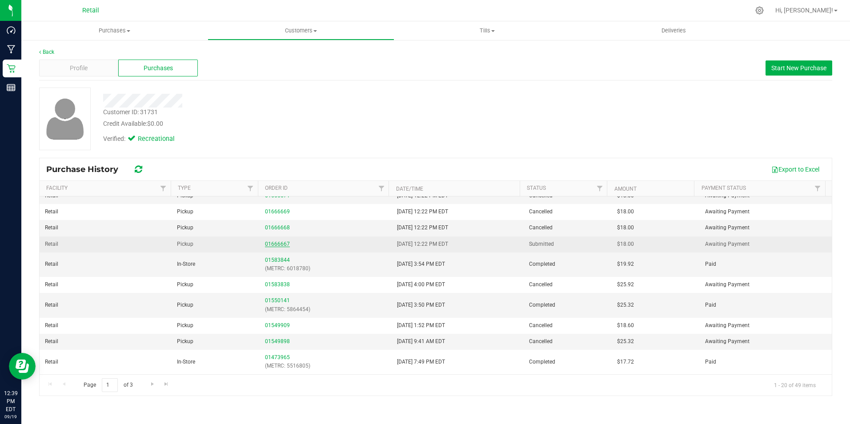
click at [276, 242] on link "01666667" at bounding box center [277, 244] width 25 height 6
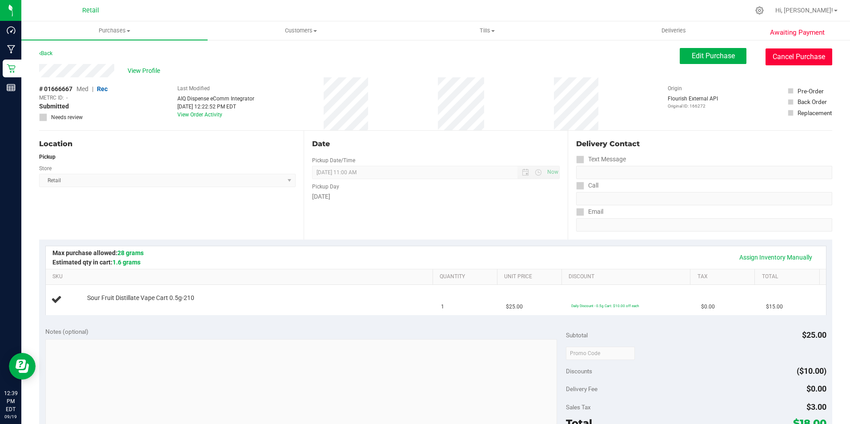
click at [779, 52] on button "Cancel Purchase" at bounding box center [798, 56] width 67 height 17
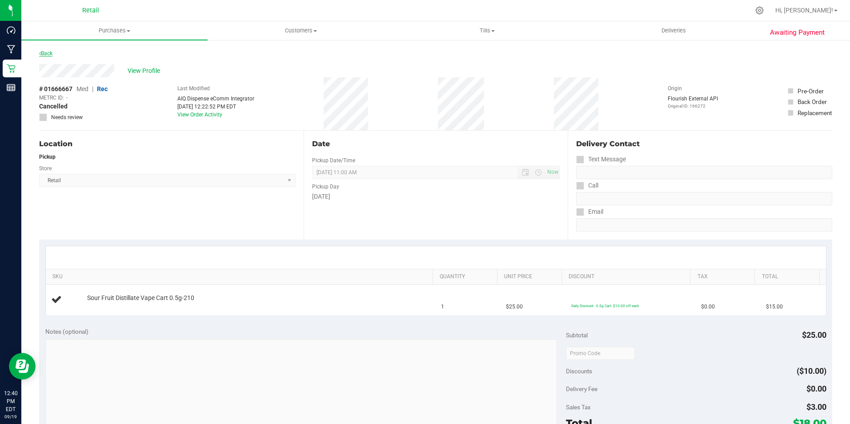
click at [48, 53] on link "Back" at bounding box center [45, 53] width 13 height 6
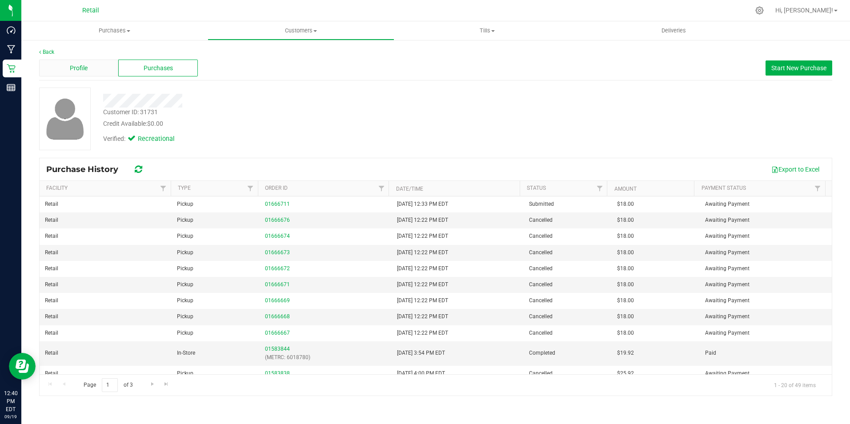
click at [97, 68] on div "Profile" at bounding box center [78, 68] width 79 height 17
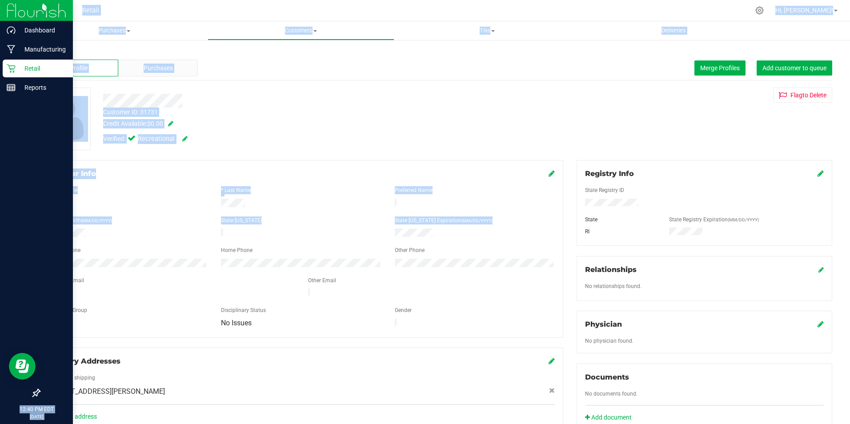
drag, startPoint x: 89, startPoint y: 232, endPoint x: 20, endPoint y: 229, distance: 69.4
click at [20, 229] on div "Dashboard Manufacturing Retail Reports 12:40 PM EDT [DATE] 09/19 Retail Hi, Bra…" at bounding box center [425, 212] width 850 height 424
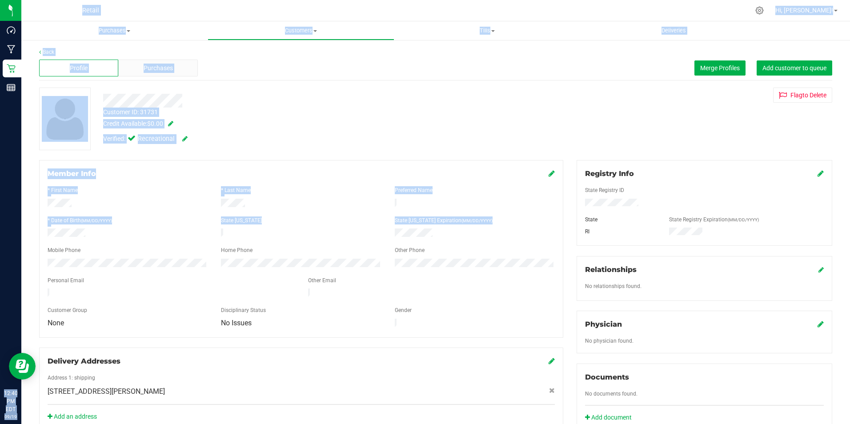
drag, startPoint x: 20, startPoint y: 229, endPoint x: 110, endPoint y: 233, distance: 90.8
click at [116, 234] on div at bounding box center [127, 233] width 173 height 11
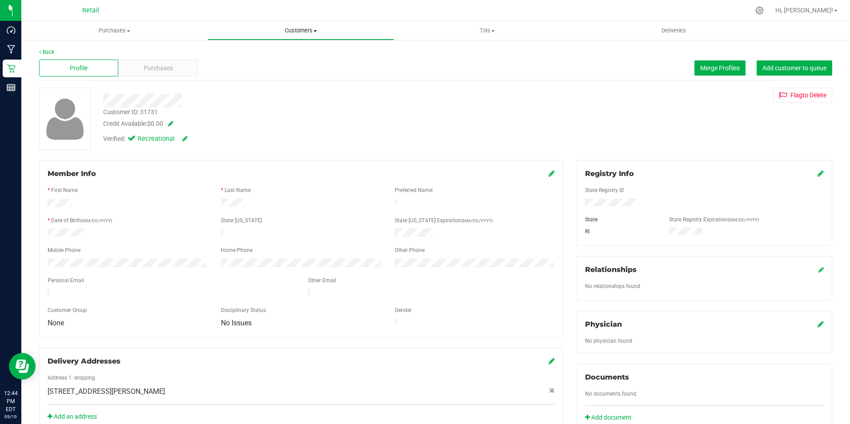
click at [319, 34] on span "Customers" at bounding box center [300, 31] width 185 height 8
click at [265, 55] on span "All customers" at bounding box center [240, 54] width 64 height 8
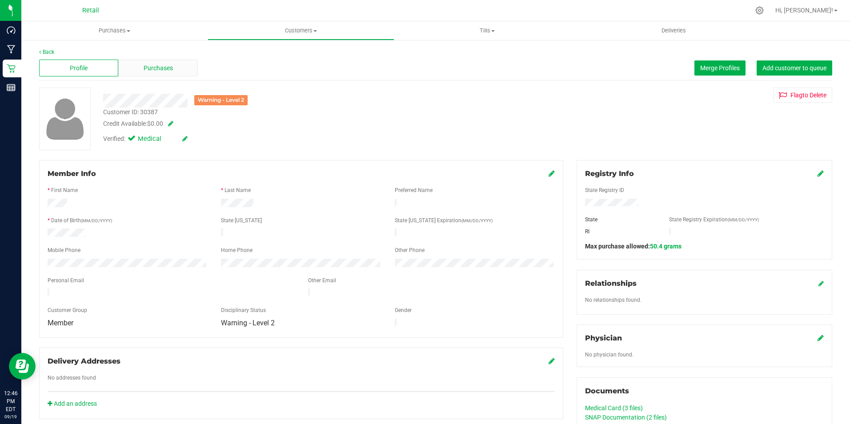
click at [159, 64] on span "Purchases" at bounding box center [158, 68] width 29 height 9
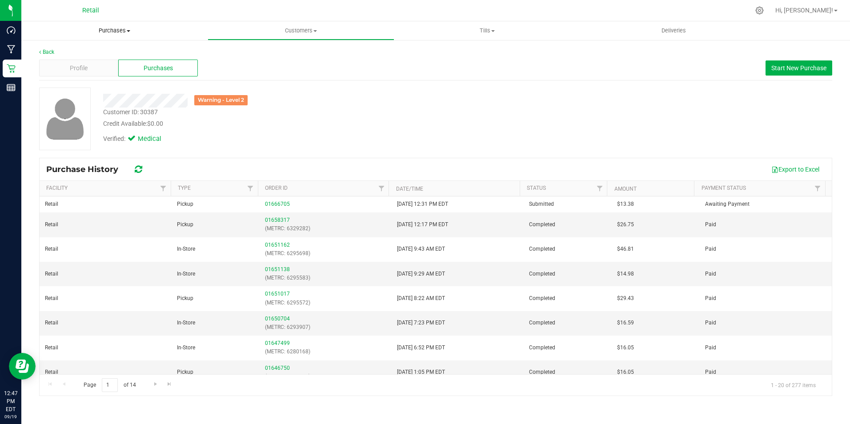
click at [124, 29] on span "Purchases" at bounding box center [114, 31] width 186 height 8
click at [64, 63] on span "Fulfillment" at bounding box center [48, 64] width 55 height 8
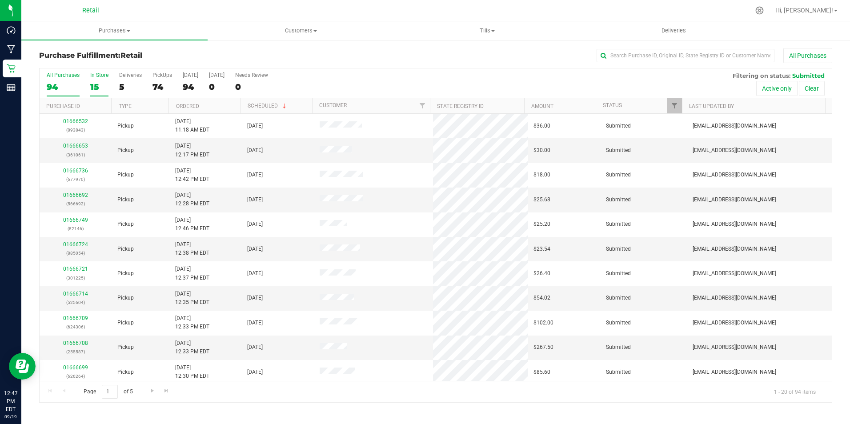
click at [100, 88] on div "15" at bounding box center [99, 87] width 18 height 10
click at [0, 0] on input "In Store 15" at bounding box center [0, 0] width 0 height 0
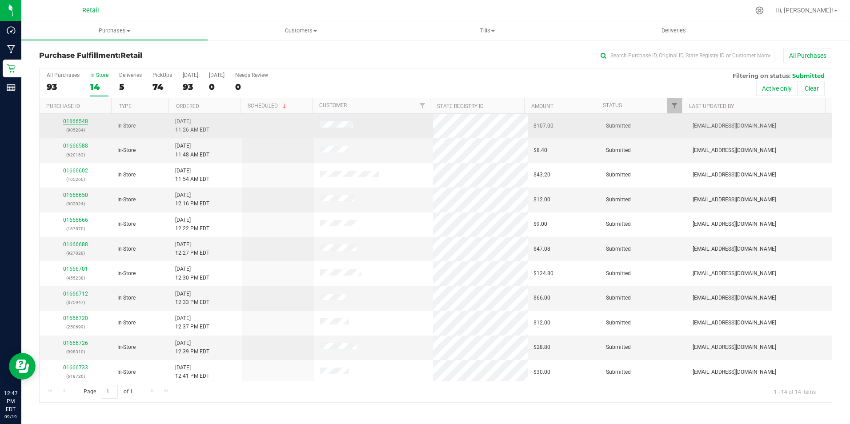
click at [73, 119] on link "01666548" at bounding box center [75, 121] width 25 height 6
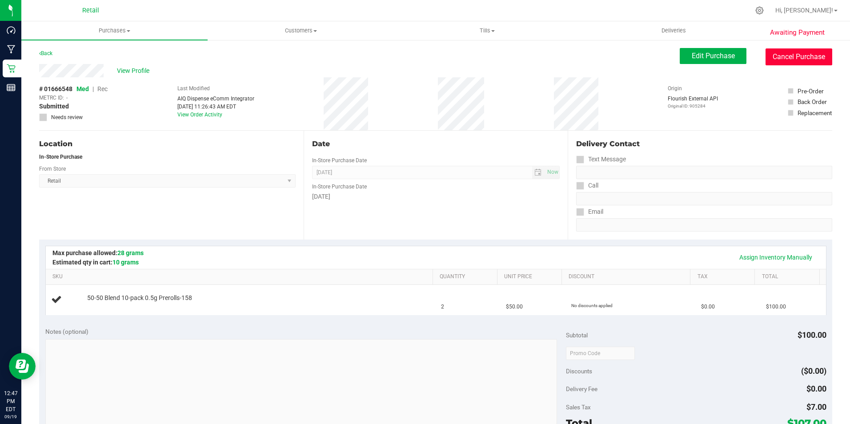
click at [785, 60] on button "Cancel Purchase" at bounding box center [798, 56] width 67 height 17
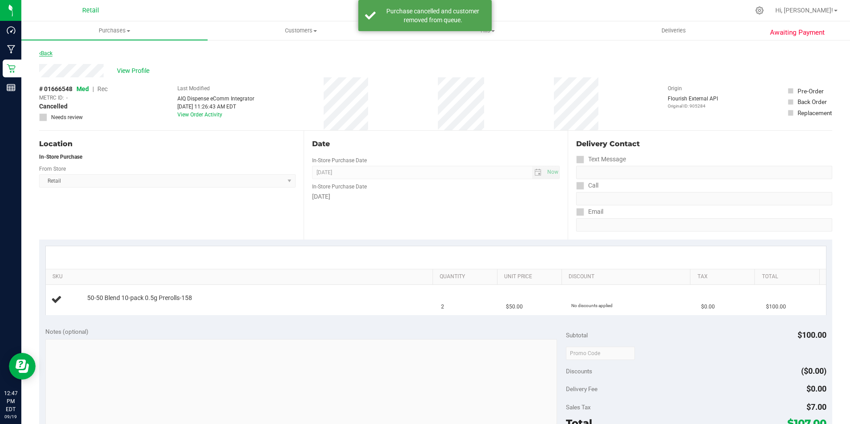
click at [40, 56] on link "Back" at bounding box center [45, 53] width 13 height 6
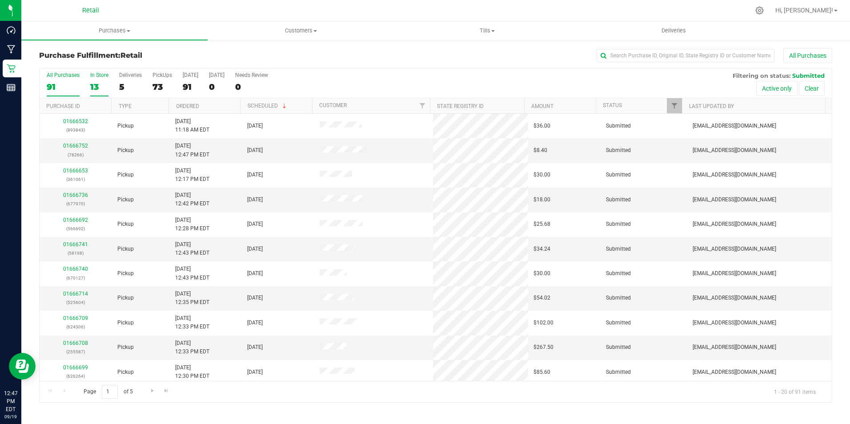
click at [101, 77] on div "In Store" at bounding box center [99, 75] width 18 height 6
click at [0, 0] on input "In Store 13" at bounding box center [0, 0] width 0 height 0
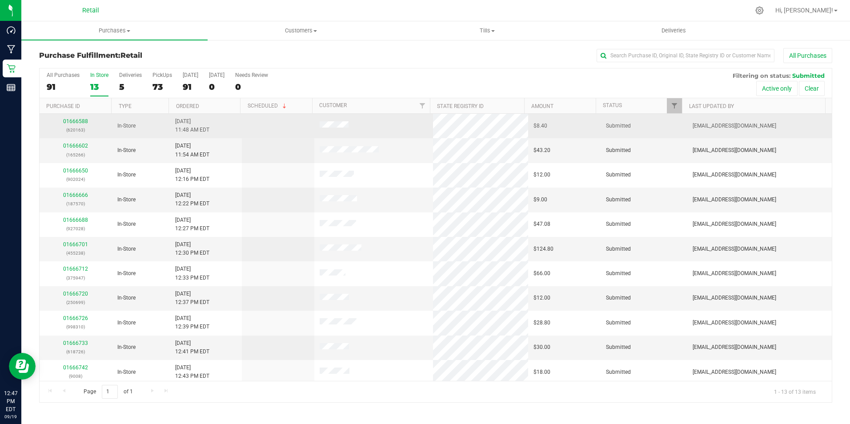
click at [73, 125] on div "01666588 (620163)" at bounding box center [76, 125] width 62 height 17
click at [78, 120] on link "01666588" at bounding box center [75, 121] width 25 height 6
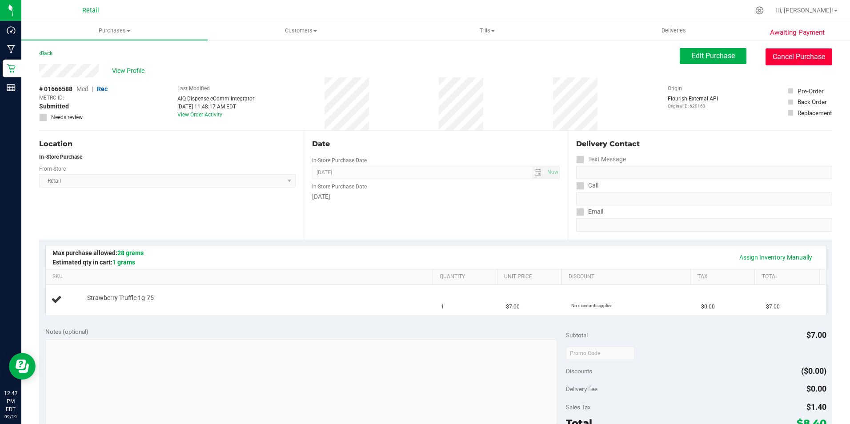
click at [806, 58] on button "Cancel Purchase" at bounding box center [798, 56] width 67 height 17
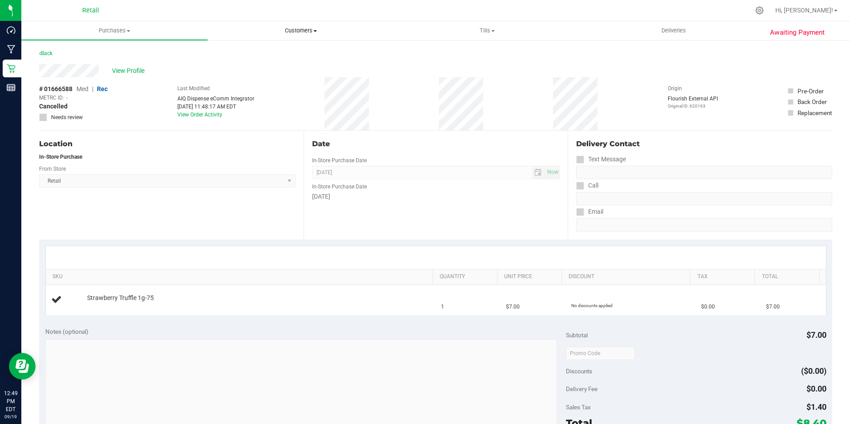
click at [311, 24] on uib-tab-heading "Customers All customers Add a new customer All physicians" at bounding box center [300, 31] width 185 height 18
click at [272, 52] on li "All customers" at bounding box center [301, 53] width 186 height 11
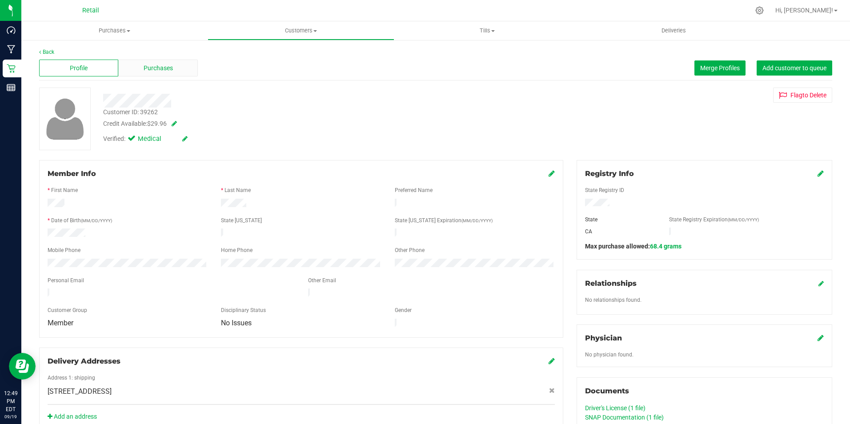
click at [171, 64] on span "Purchases" at bounding box center [158, 68] width 29 height 9
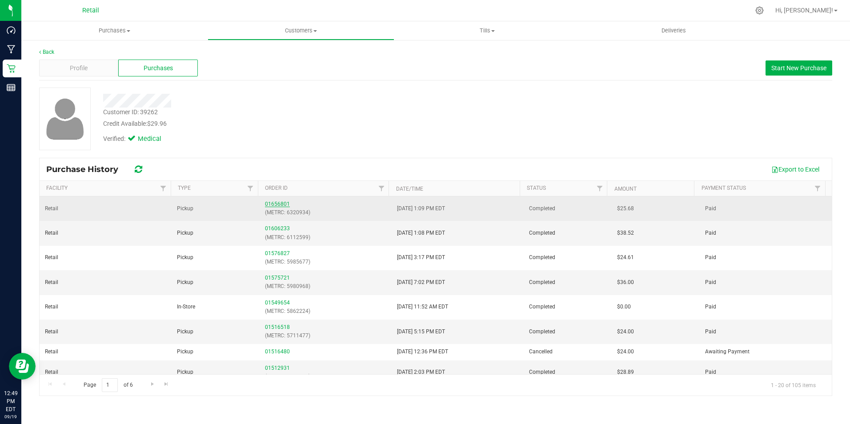
click at [269, 202] on link "01656801" at bounding box center [277, 204] width 25 height 6
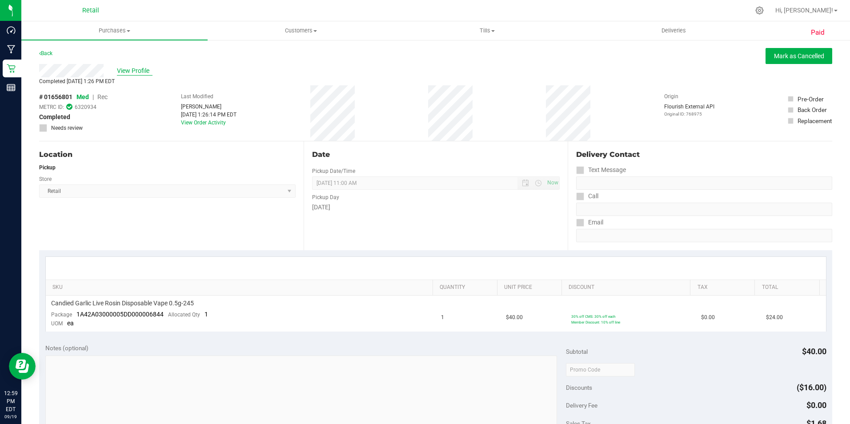
click at [142, 72] on span "View Profile" at bounding box center [135, 70] width 36 height 9
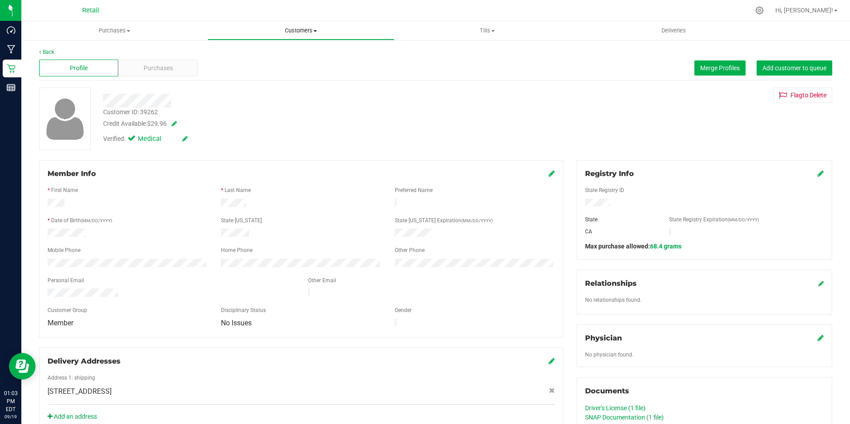
click at [303, 30] on span "Customers" at bounding box center [300, 31] width 185 height 8
click at [267, 53] on span "All customers" at bounding box center [240, 54] width 64 height 8
click at [160, 69] on span "Purchases" at bounding box center [158, 68] width 29 height 9
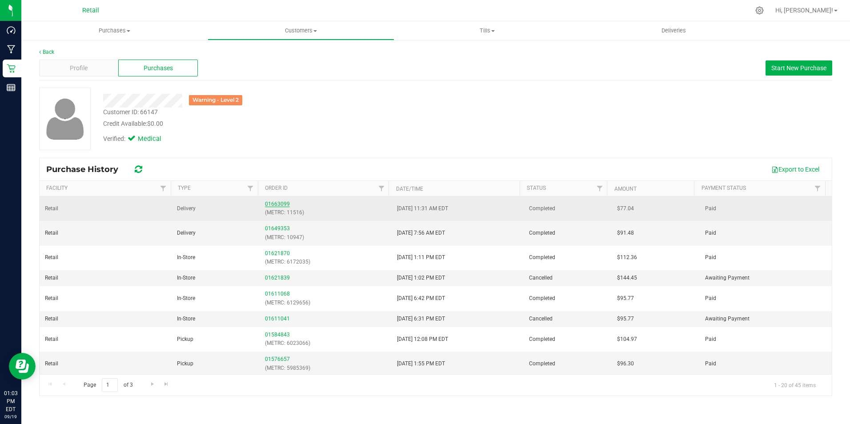
click at [275, 204] on link "01663099" at bounding box center [277, 204] width 25 height 6
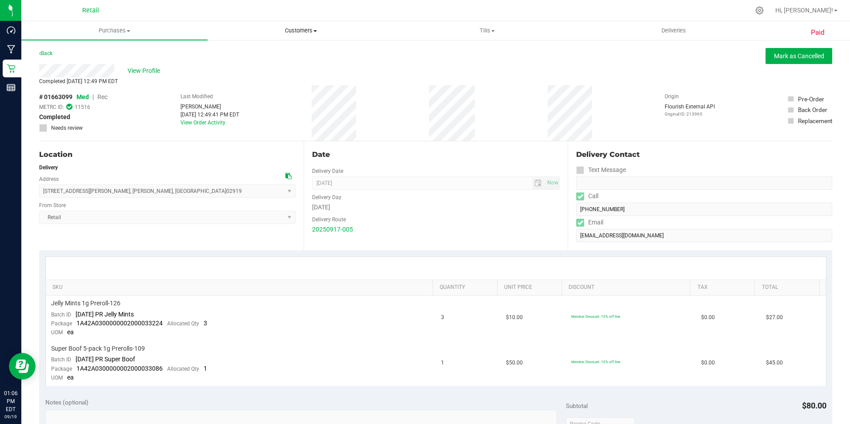
click at [320, 35] on uib-tab-heading "Customers All customers Add a new customer All physicians" at bounding box center [300, 31] width 185 height 18
click at [259, 48] on li "All customers" at bounding box center [301, 53] width 186 height 11
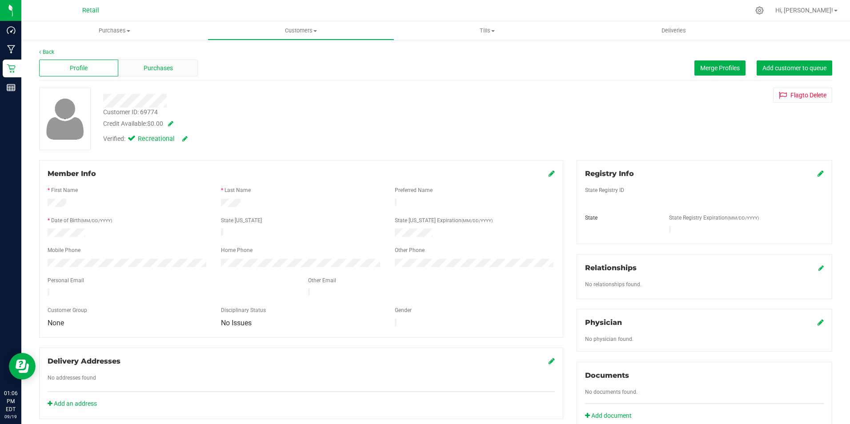
click at [152, 64] on span "Purchases" at bounding box center [158, 68] width 29 height 9
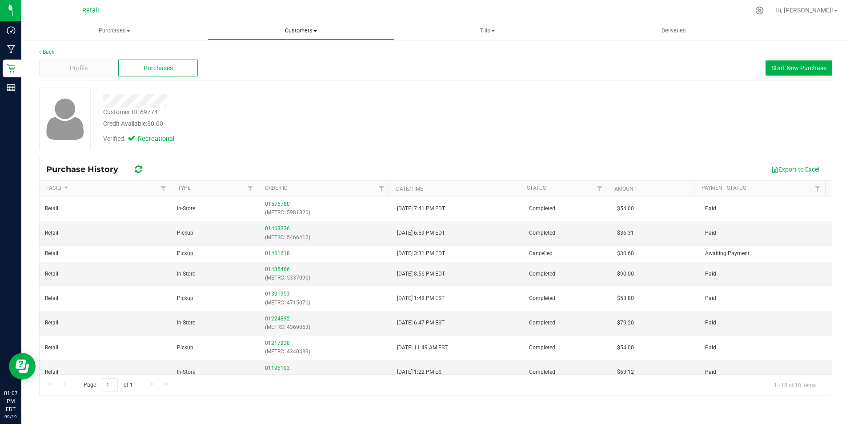
click at [291, 29] on span "Customers" at bounding box center [300, 31] width 185 height 8
click at [236, 54] on span "All customers" at bounding box center [240, 54] width 64 height 8
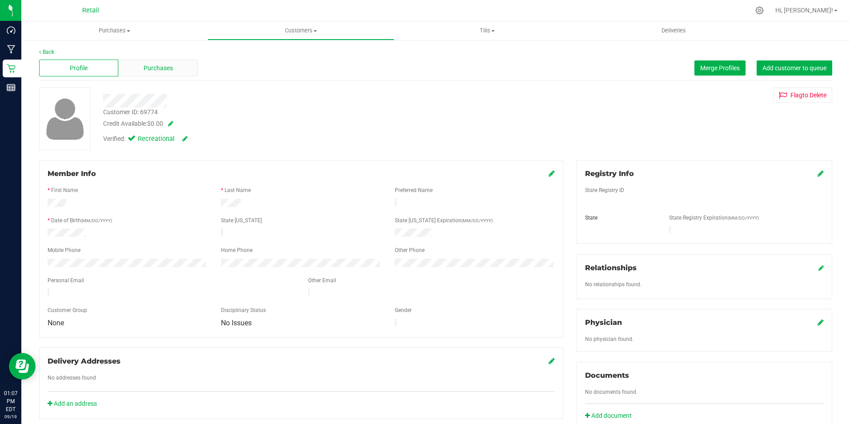
click at [162, 64] on span "Purchases" at bounding box center [158, 68] width 29 height 9
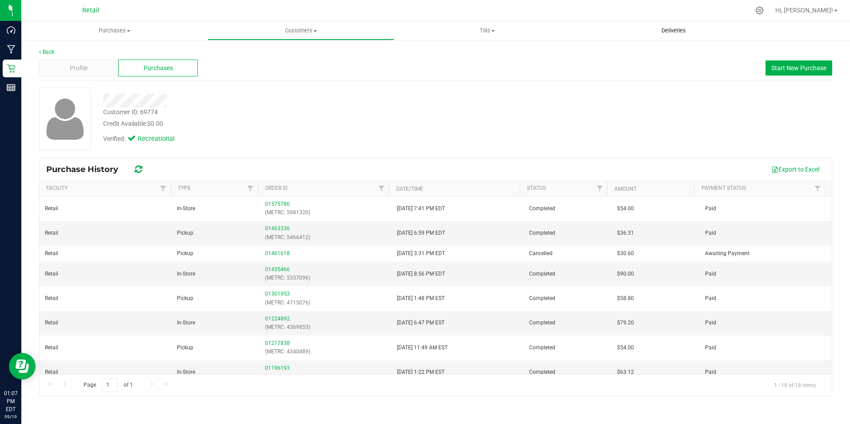
click at [679, 33] on span "Deliveries" at bounding box center [673, 31] width 48 height 8
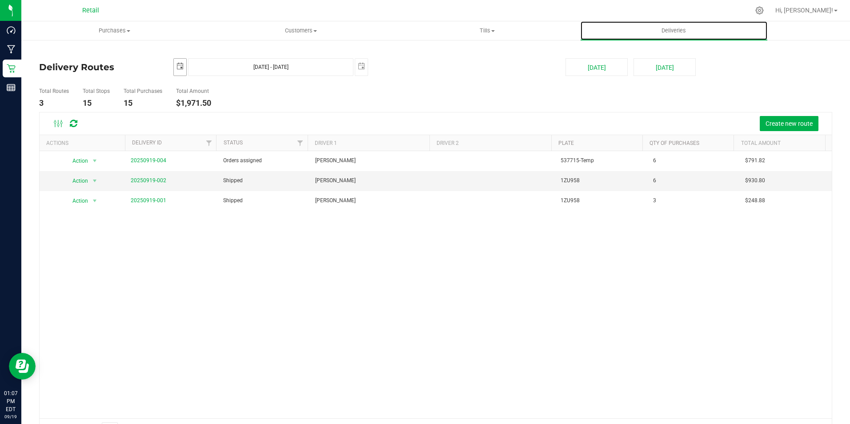
click at [179, 62] on span "select" at bounding box center [180, 67] width 12 height 16
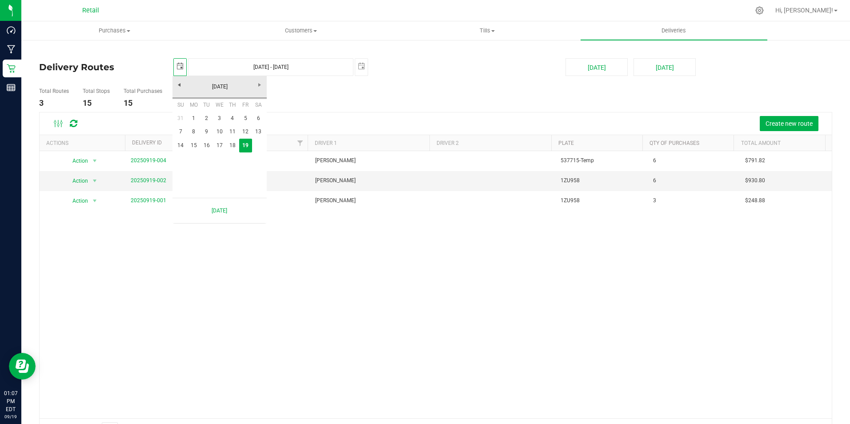
scroll to position [0, 22]
click at [237, 146] on link "18" at bounding box center [232, 146] width 13 height 14
type input "[DATE]"
type input "[DATE] - [DATE]"
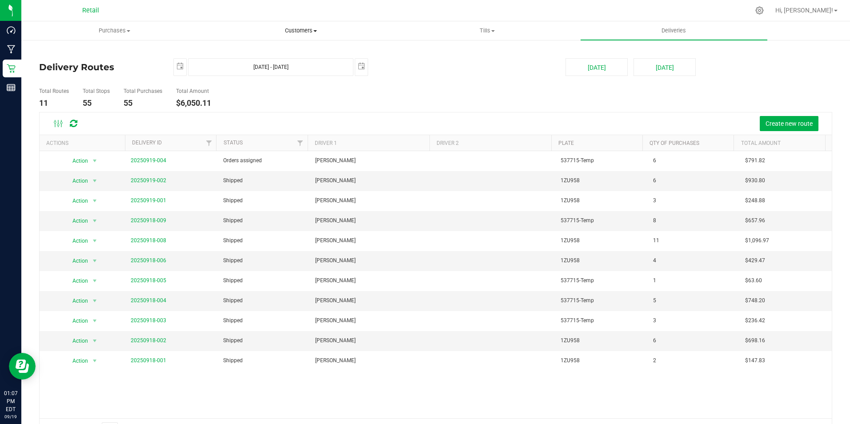
click at [293, 31] on span "Customers" at bounding box center [300, 31] width 185 height 8
click at [483, 80] on deliveries-list "Delivery Routes [DATE] [DATE] - [DATE] [DATE] [DATE] [DATE] Total Routes 11 Tot…" at bounding box center [435, 249] width 793 height 382
click at [302, 24] on uib-tab-heading "Customers All customers Add a new customer All physicians" at bounding box center [301, 30] width 186 height 19
click at [270, 53] on span "All customers" at bounding box center [240, 54] width 64 height 8
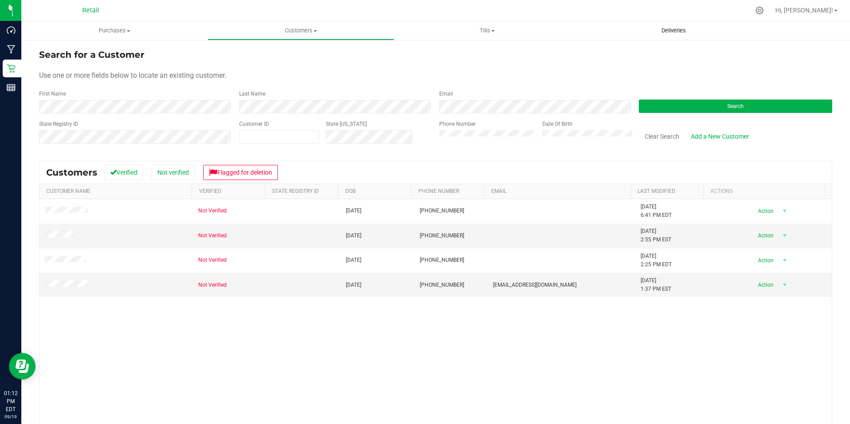
click at [684, 30] on span "Deliveries" at bounding box center [673, 31] width 48 height 8
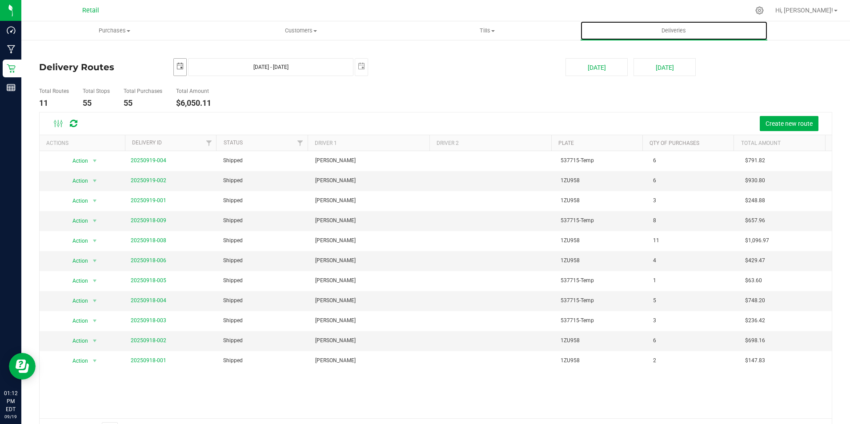
click at [175, 65] on span "select" at bounding box center [180, 67] width 12 height 16
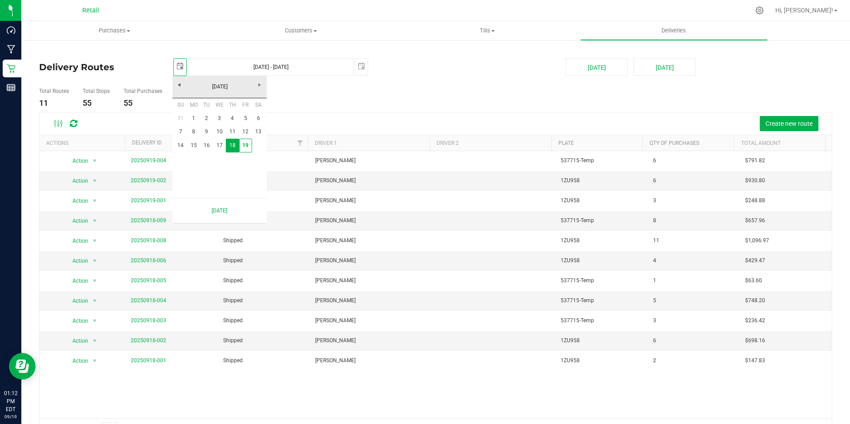
scroll to position [0, 22]
click at [205, 145] on link "16" at bounding box center [206, 146] width 13 height 14
type input "[DATE]"
type input "[DATE] - [DATE]"
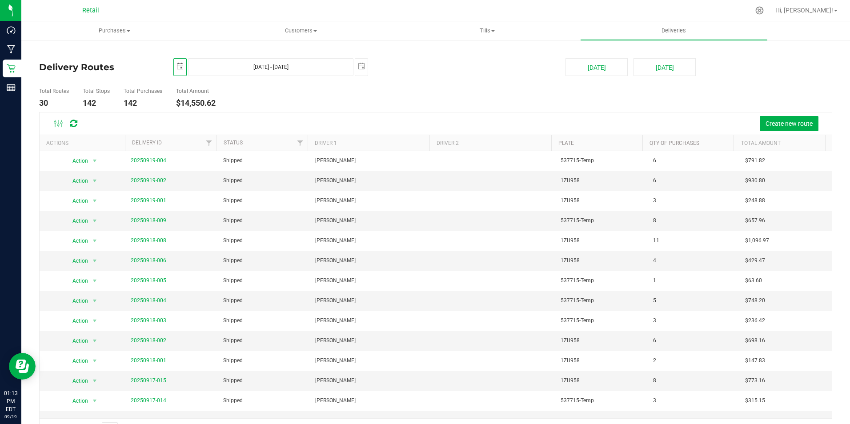
click at [178, 72] on span "select" at bounding box center [180, 67] width 12 height 16
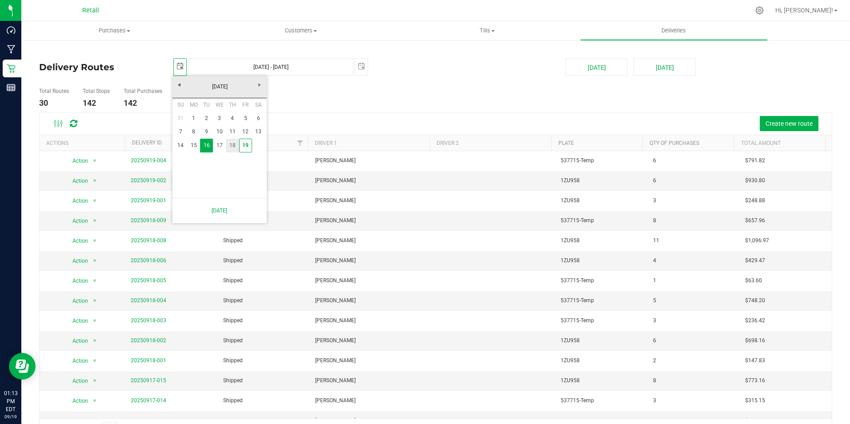
click at [230, 147] on link "18" at bounding box center [232, 146] width 13 height 14
type input "[DATE]"
type input "[DATE] - [DATE]"
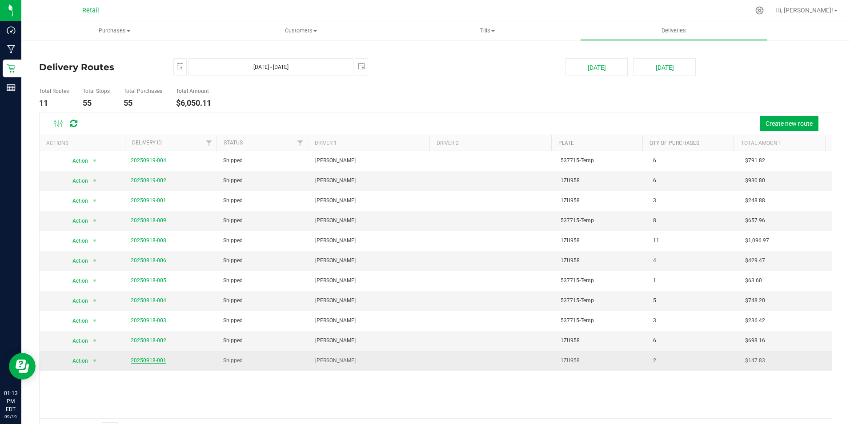
click at [156, 358] on link "20250918-001" at bounding box center [149, 360] width 36 height 6
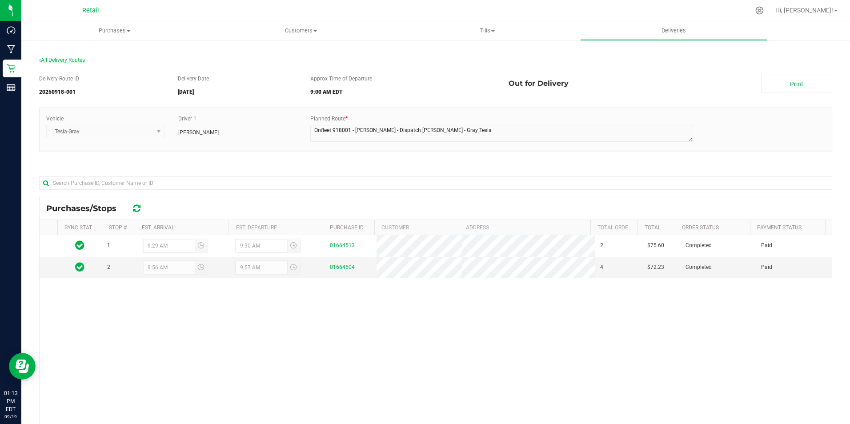
click at [79, 61] on span "All Delivery Routes" at bounding box center [62, 60] width 46 height 6
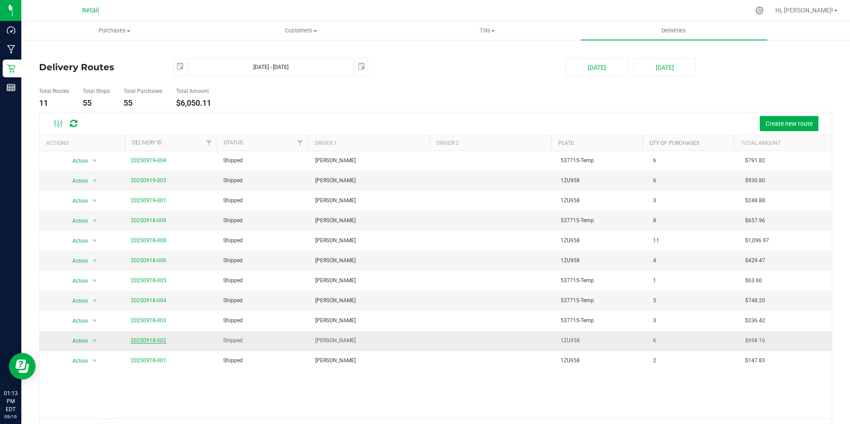
click at [137, 341] on link "20250918-002" at bounding box center [149, 340] width 36 height 6
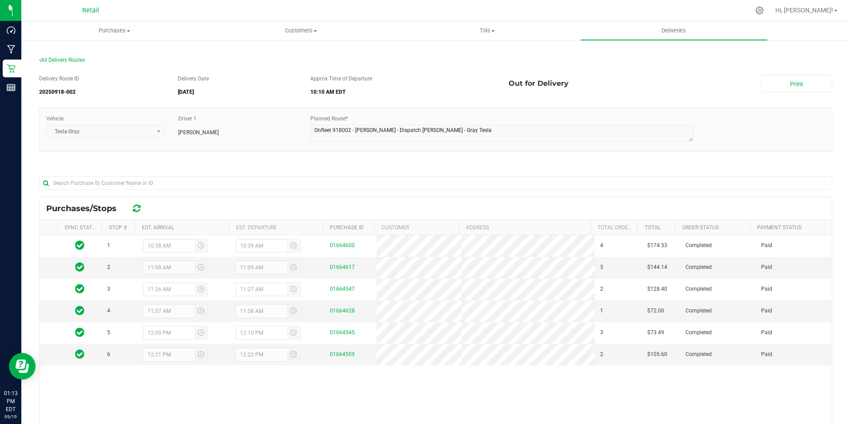
drag, startPoint x: 104, startPoint y: 0, endPoint x: 401, endPoint y: 74, distance: 306.9
click at [401, 74] on div "Delivery Route ID 20250918-002 Delivery Date [DATE] Approx Time of Departure 10…" at bounding box center [435, 299] width 793 height 463
click at [60, 57] on span "All Delivery Routes" at bounding box center [62, 60] width 46 height 6
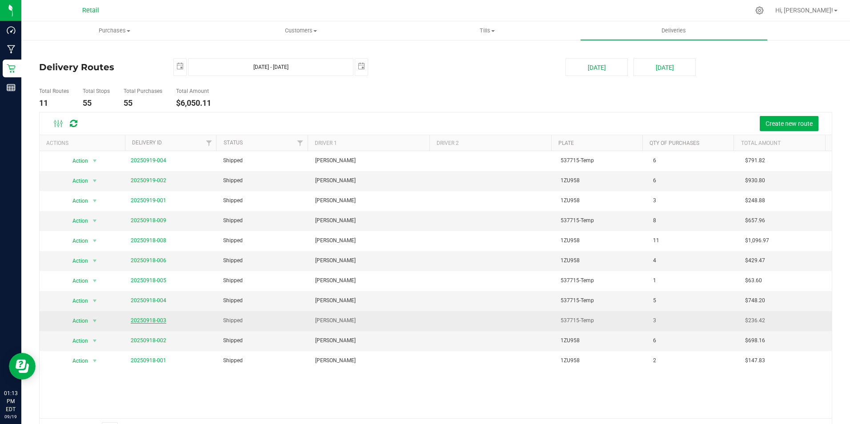
click at [144, 317] on link "20250918-003" at bounding box center [149, 320] width 36 height 6
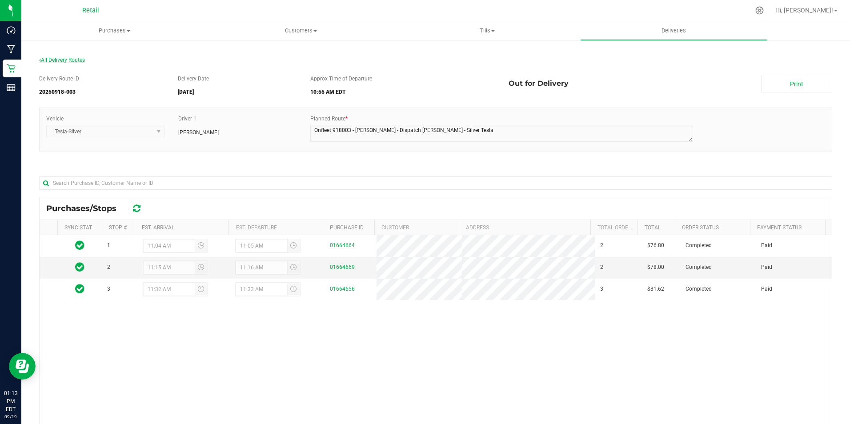
click at [74, 61] on span "All Delivery Routes" at bounding box center [62, 60] width 46 height 6
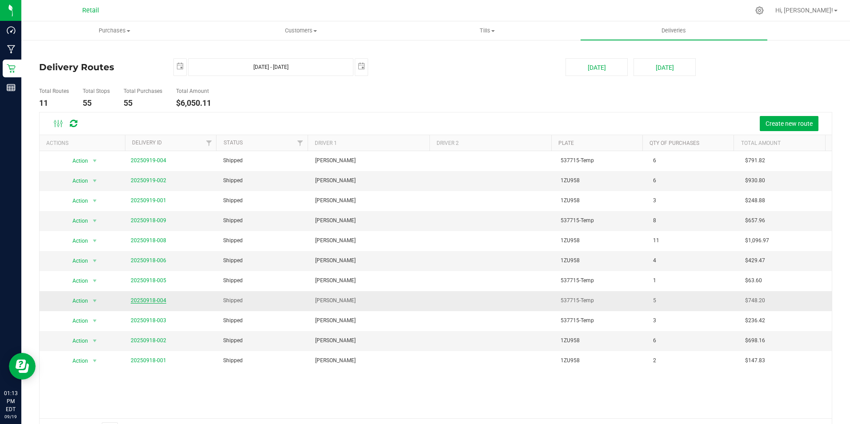
click at [155, 299] on link "20250918-004" at bounding box center [149, 300] width 36 height 6
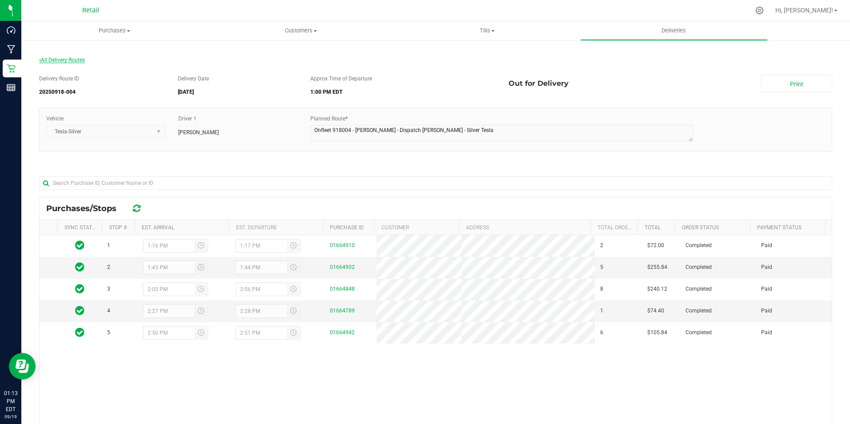
click at [64, 61] on span "All Delivery Routes" at bounding box center [62, 60] width 46 height 6
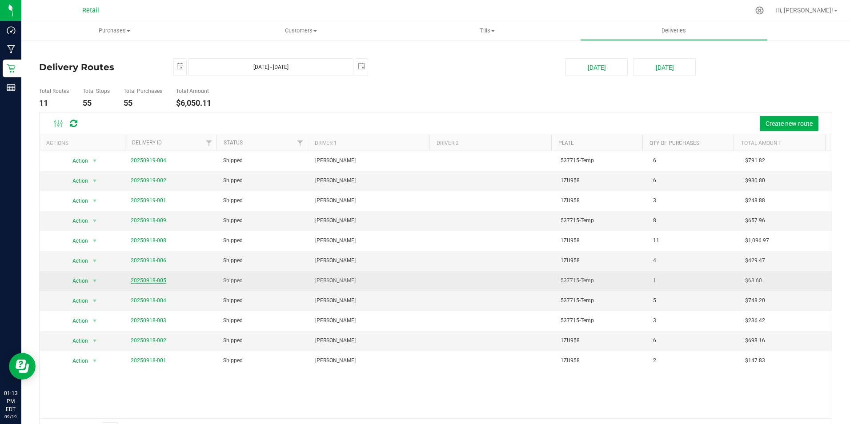
click at [140, 278] on link "20250918-005" at bounding box center [149, 280] width 36 height 6
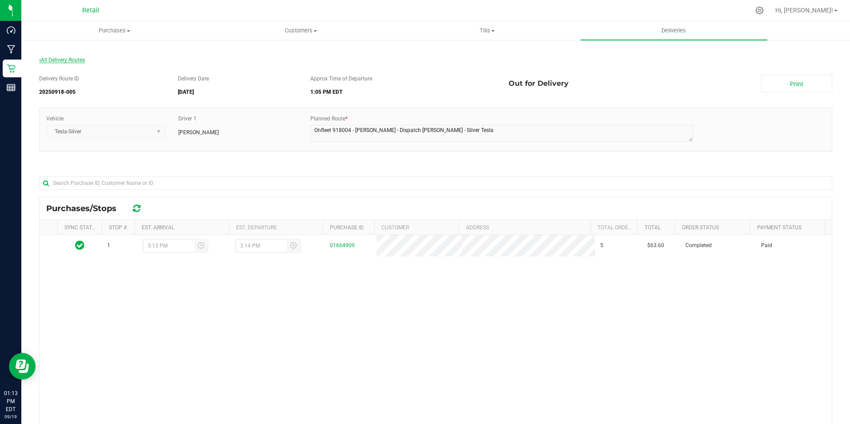
click at [83, 58] on span "All Delivery Routes" at bounding box center [62, 60] width 46 height 6
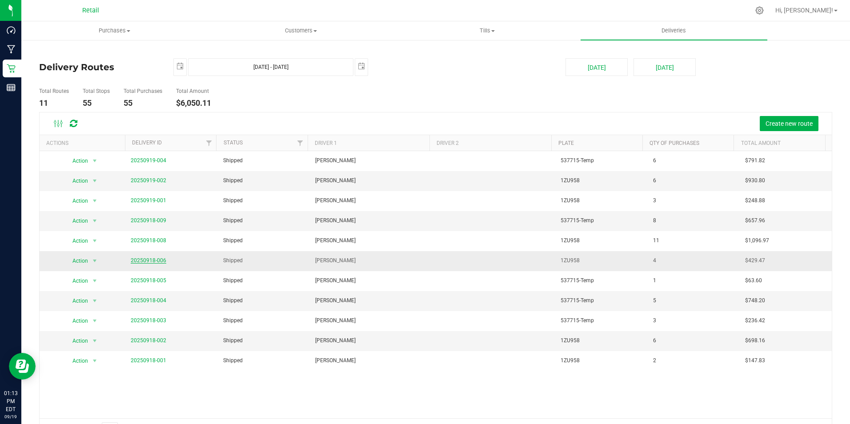
click at [141, 259] on link "20250918-006" at bounding box center [149, 260] width 36 height 6
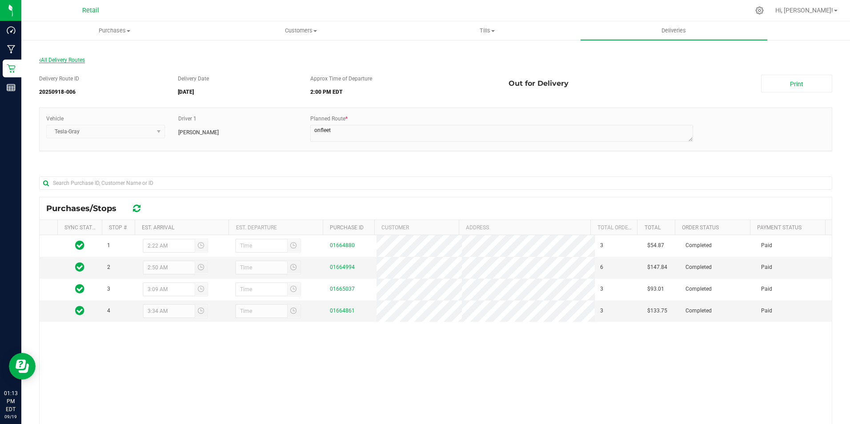
click at [76, 57] on span "All Delivery Routes" at bounding box center [62, 60] width 46 height 6
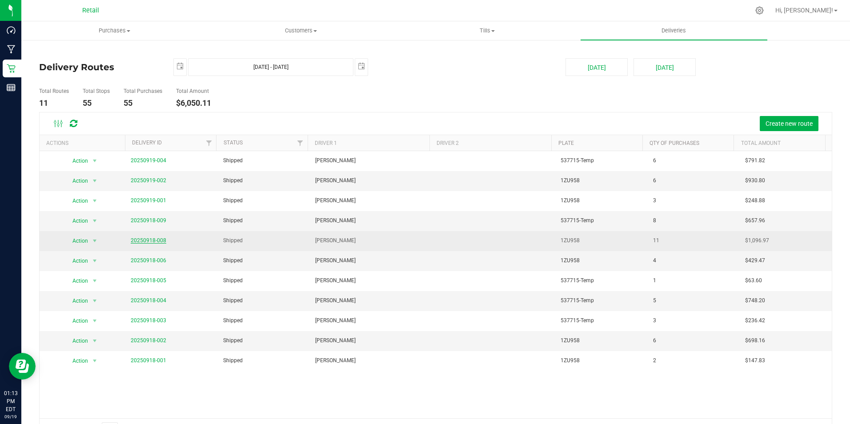
click at [148, 240] on link "20250918-008" at bounding box center [149, 240] width 36 height 6
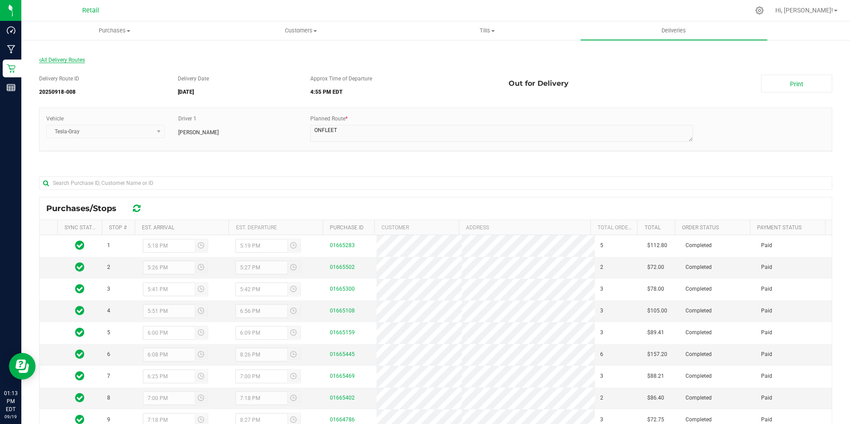
click at [80, 60] on span "All Delivery Routes" at bounding box center [62, 60] width 46 height 6
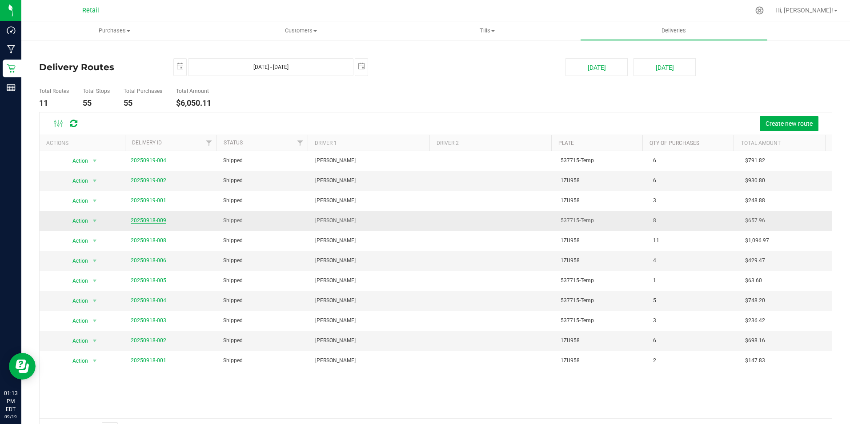
click at [145, 219] on link "20250918-009" at bounding box center [149, 220] width 36 height 6
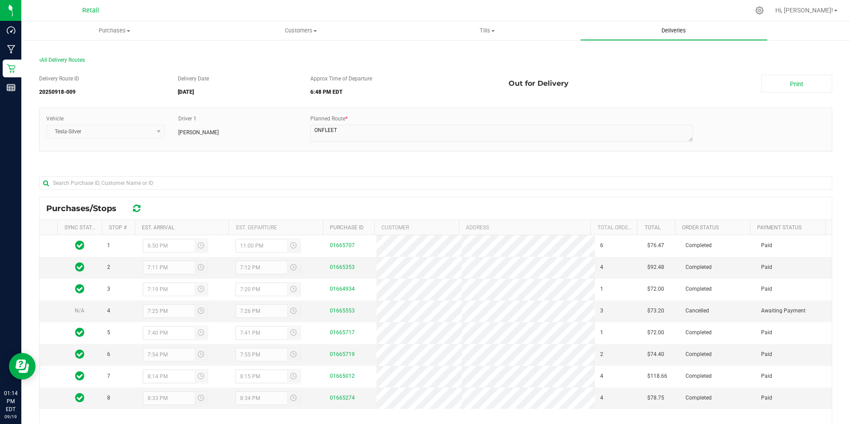
click at [676, 28] on span "Deliveries" at bounding box center [673, 31] width 48 height 8
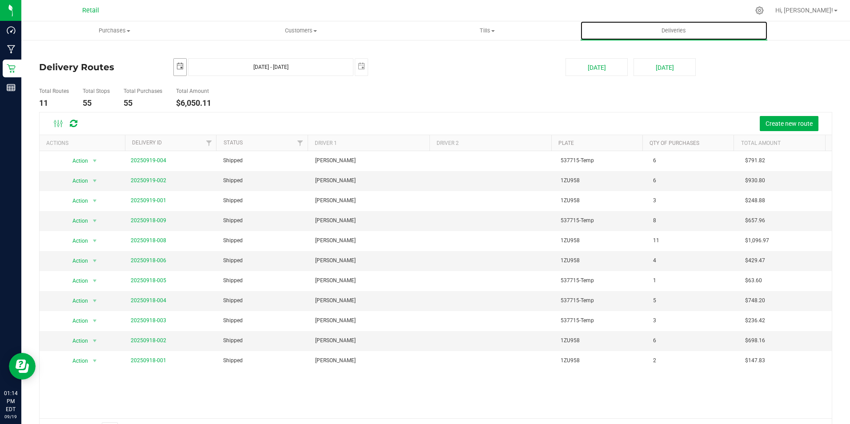
click at [180, 64] on span "select" at bounding box center [179, 66] width 7 height 7
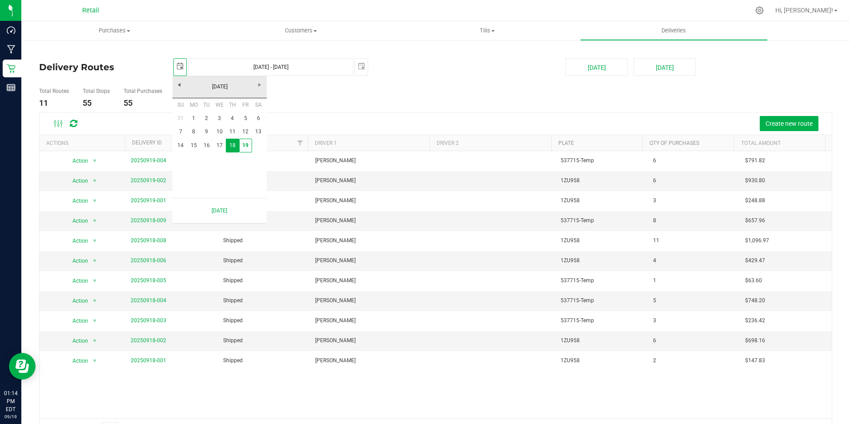
scroll to position [0, 22]
click at [221, 144] on link "17" at bounding box center [219, 146] width 13 height 14
type input "[DATE]"
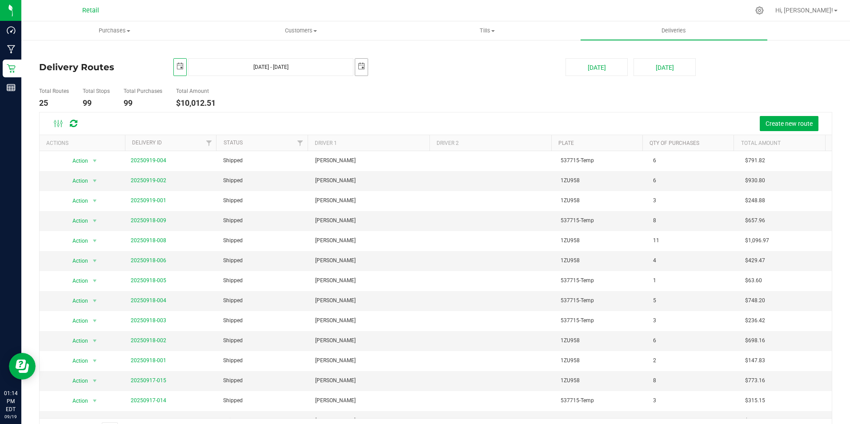
click at [362, 68] on span "select" at bounding box center [361, 66] width 7 height 7
click at [403, 144] on link "17" at bounding box center [400, 144] width 13 height 14
type input "[DATE] - [DATE]"
type input "[DATE]"
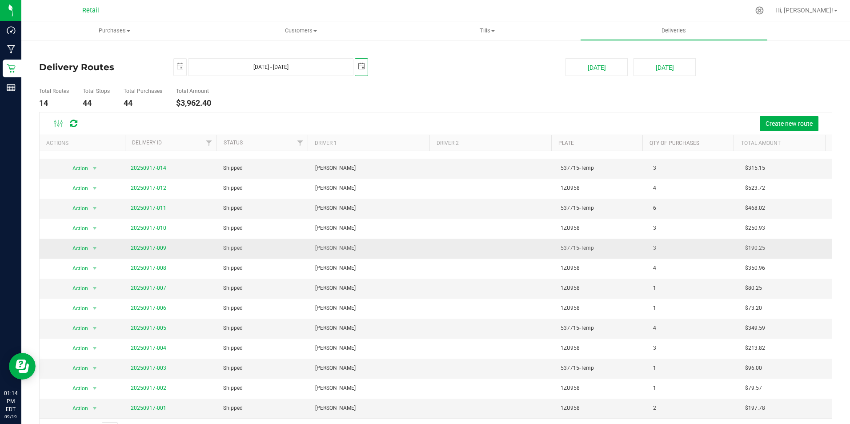
scroll to position [24, 0]
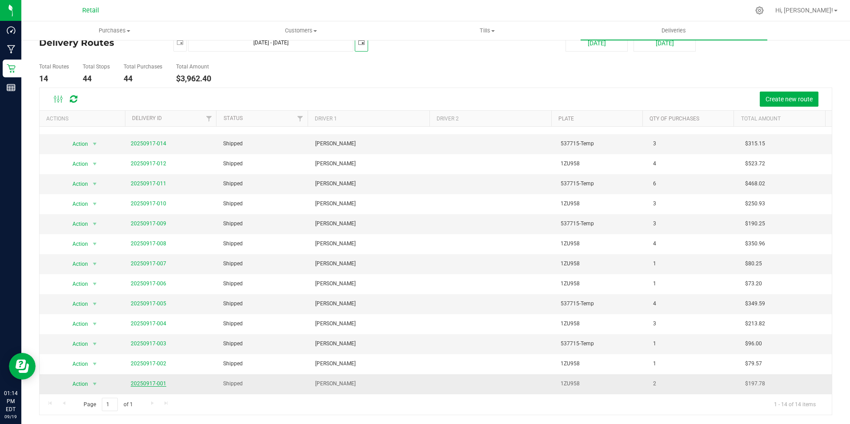
click at [144, 385] on link "20250917-001" at bounding box center [149, 384] width 36 height 6
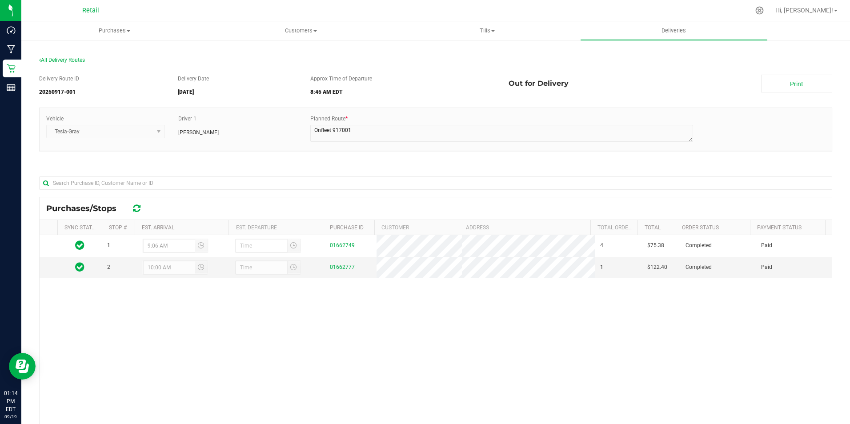
click at [72, 64] on div "All Delivery Routes" at bounding box center [435, 62] width 793 height 12
click at [75, 62] on span "All Delivery Routes" at bounding box center [62, 60] width 46 height 6
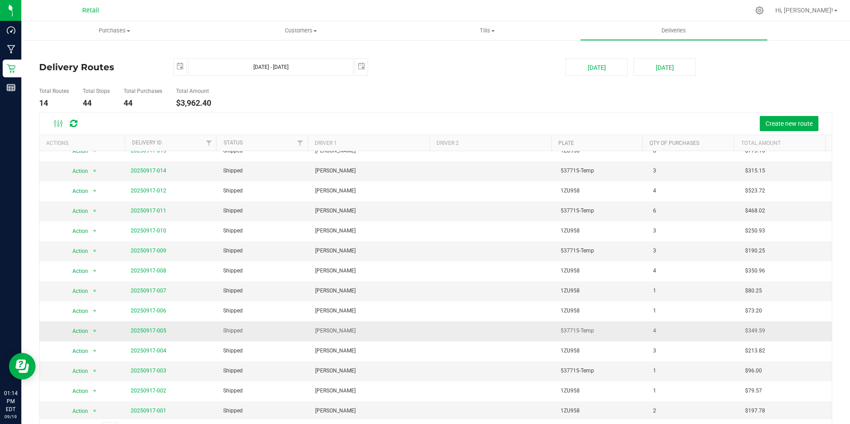
scroll to position [12, 0]
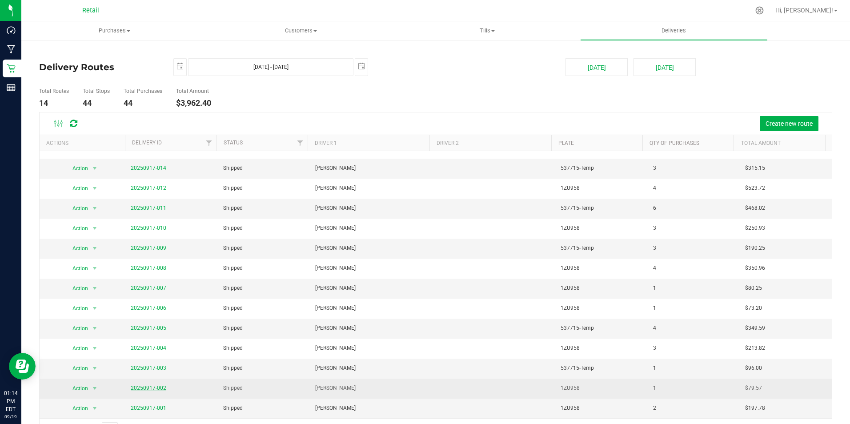
click at [142, 389] on link "20250917-002" at bounding box center [149, 388] width 36 height 6
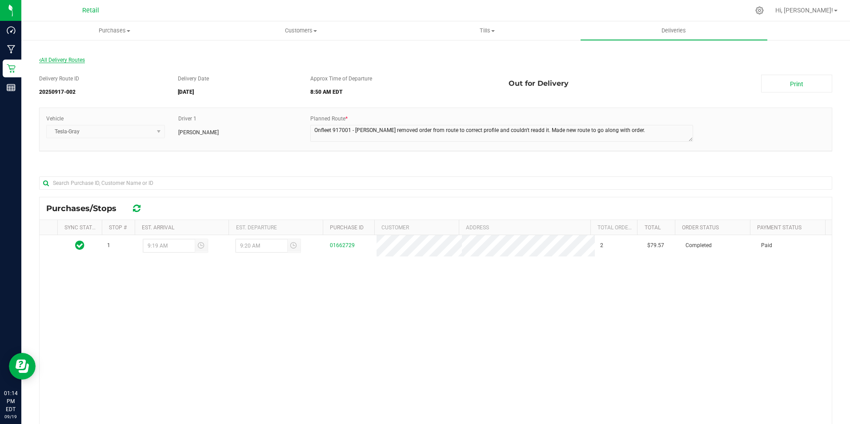
click at [80, 60] on span "All Delivery Routes" at bounding box center [62, 60] width 46 height 6
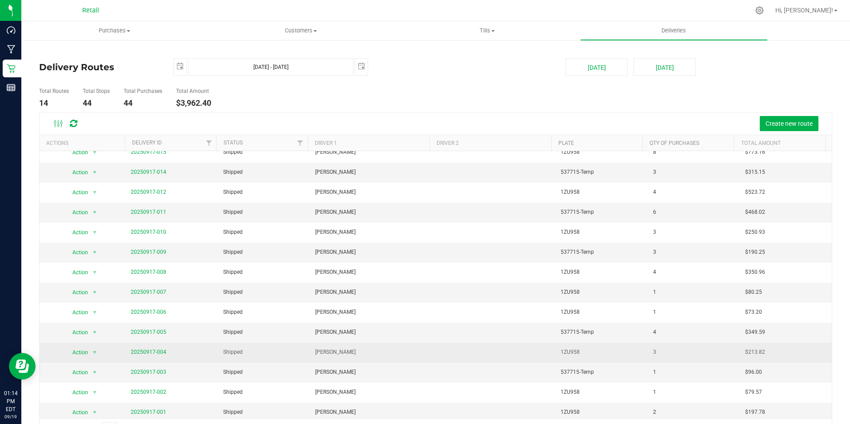
scroll to position [12, 0]
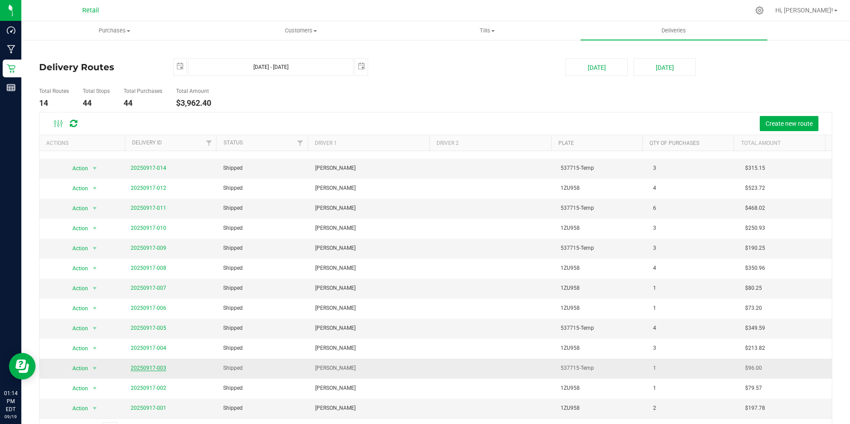
click at [160, 369] on link "20250917-003" at bounding box center [149, 368] width 36 height 6
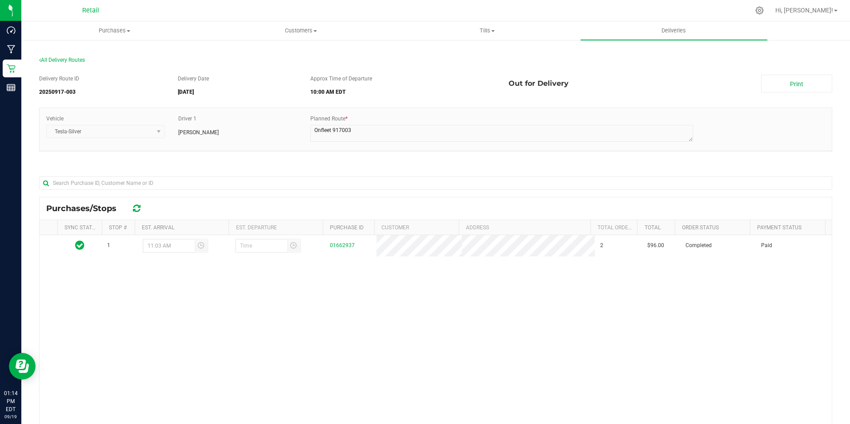
click at [68, 56] on section "All Delivery Routes Delivery Route ID 20250917-003 Delivery Date [DATE] Approx …" at bounding box center [435, 293] width 793 height 491
click at [68, 63] on span "All Delivery Routes" at bounding box center [62, 60] width 46 height 6
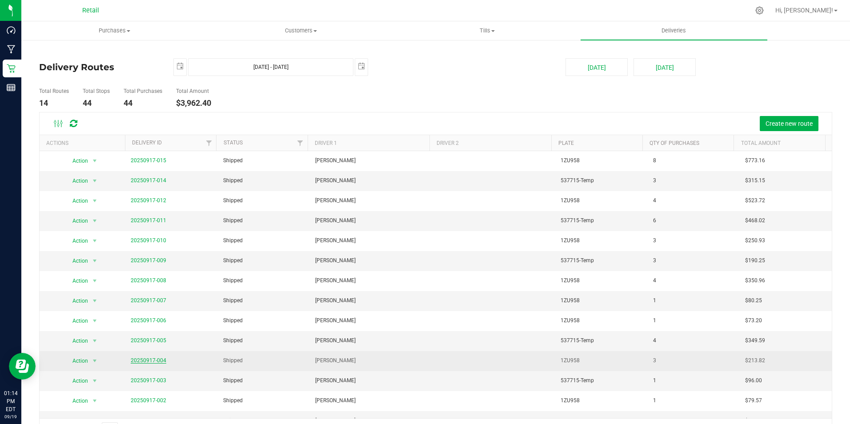
click at [136, 357] on link "20250917-004" at bounding box center [149, 360] width 36 height 6
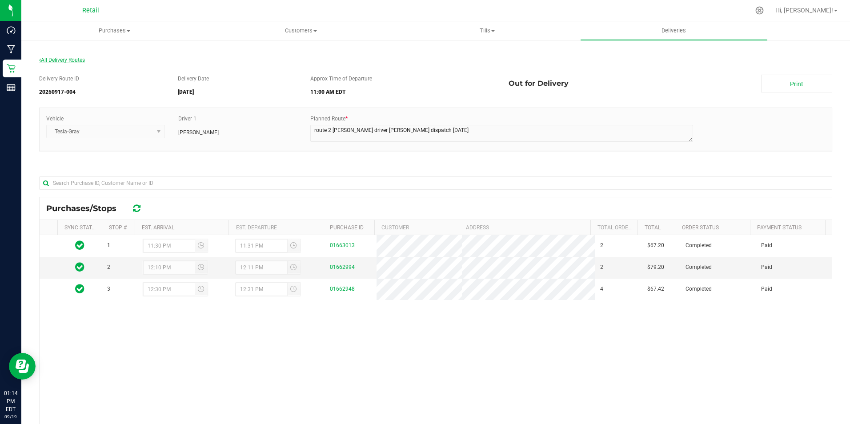
click at [71, 59] on span "All Delivery Routes" at bounding box center [62, 60] width 46 height 6
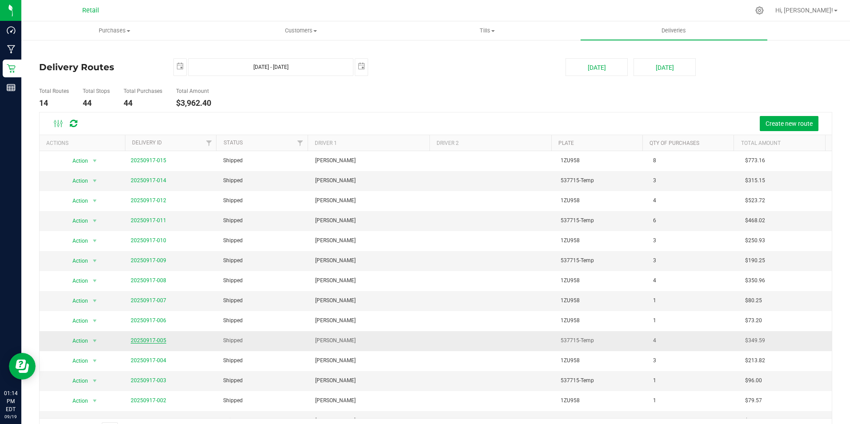
click at [154, 340] on link "20250917-005" at bounding box center [149, 340] width 36 height 6
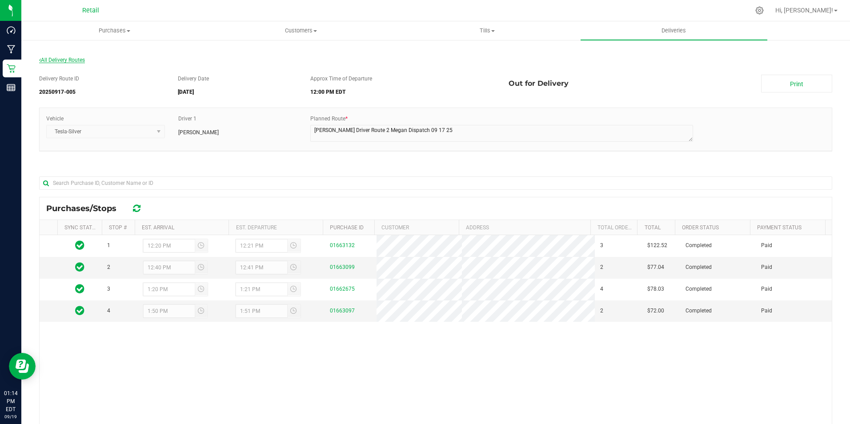
click at [71, 59] on span "All Delivery Routes" at bounding box center [62, 60] width 46 height 6
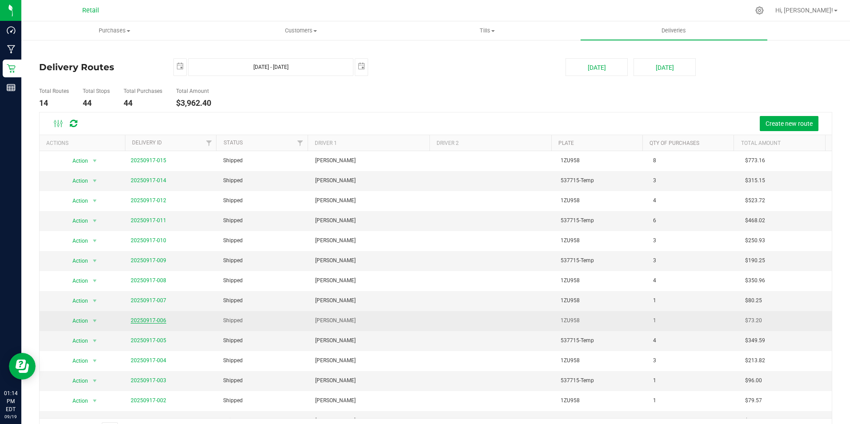
click at [144, 320] on link "20250917-006" at bounding box center [149, 320] width 36 height 6
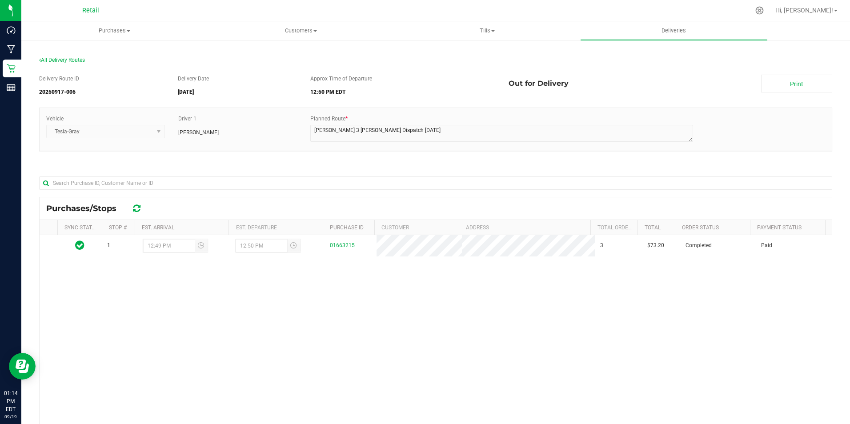
click at [70, 56] on div "All Delivery Routes" at bounding box center [435, 62] width 793 height 12
click at [68, 60] on span "All Delivery Routes" at bounding box center [62, 60] width 46 height 6
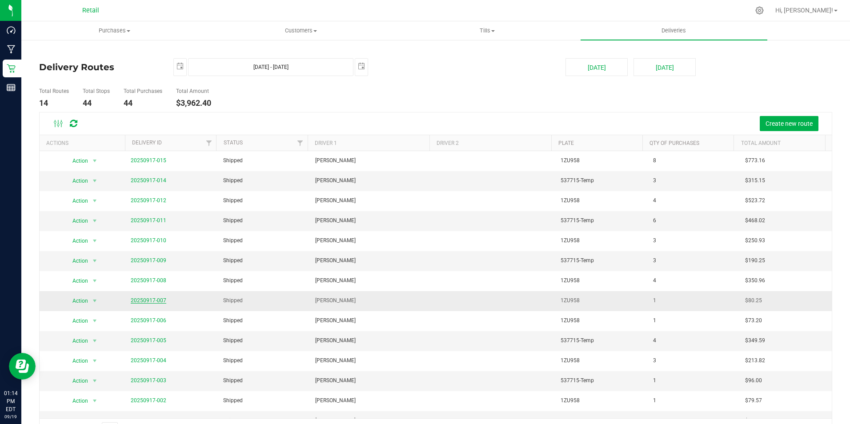
click at [150, 301] on link "20250917-007" at bounding box center [149, 300] width 36 height 6
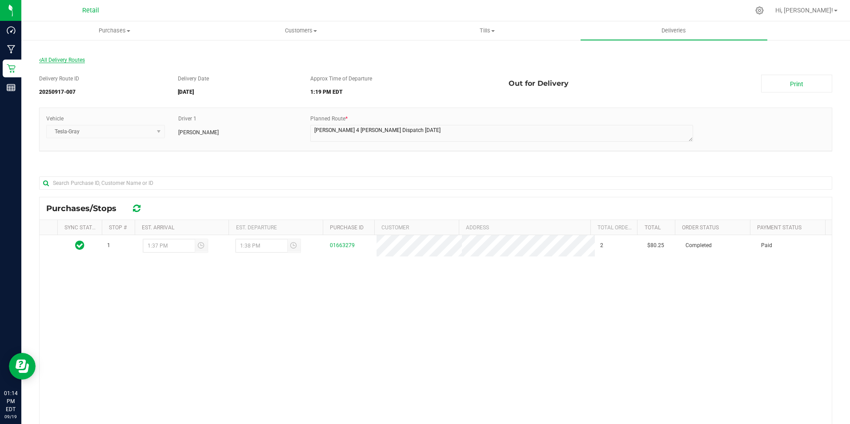
click at [73, 59] on span "All Delivery Routes" at bounding box center [62, 60] width 46 height 6
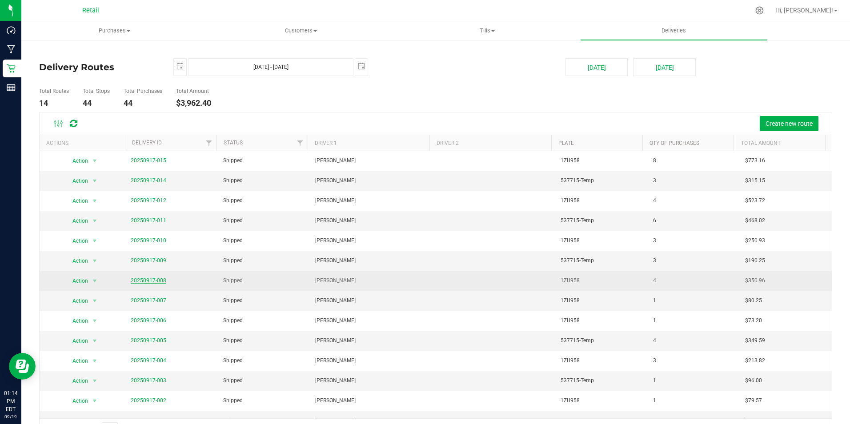
click at [144, 280] on link "20250917-008" at bounding box center [149, 280] width 36 height 6
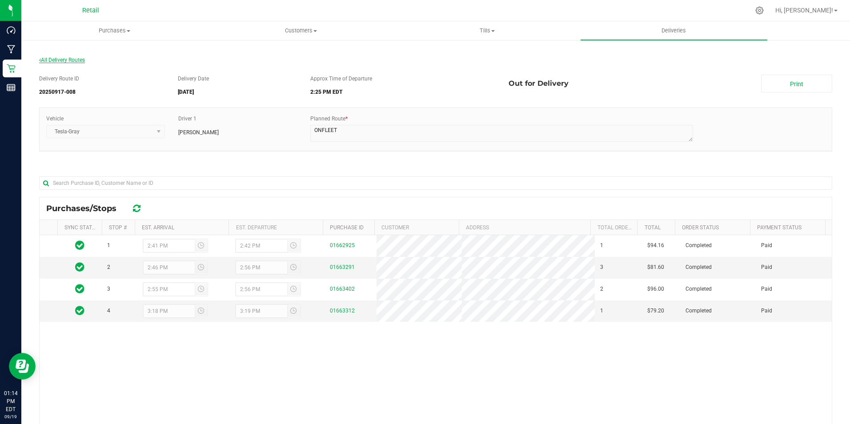
click at [68, 58] on span "All Delivery Routes" at bounding box center [62, 60] width 46 height 6
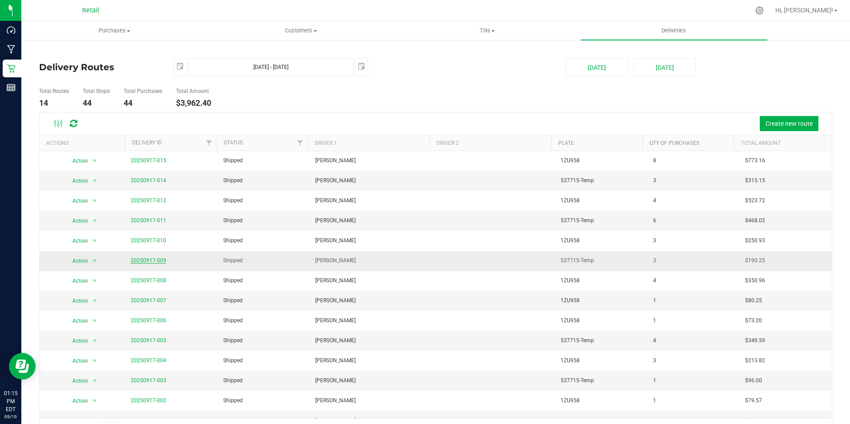
click at [144, 258] on link "20250917-009" at bounding box center [149, 260] width 36 height 6
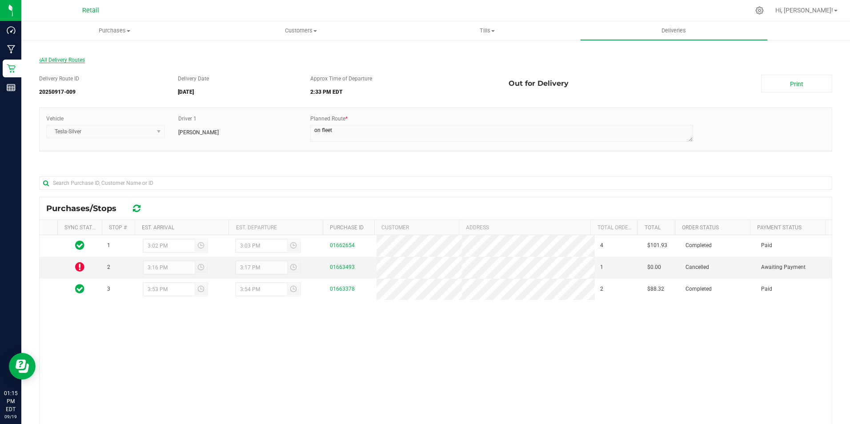
click at [72, 60] on span "All Delivery Routes" at bounding box center [62, 60] width 46 height 6
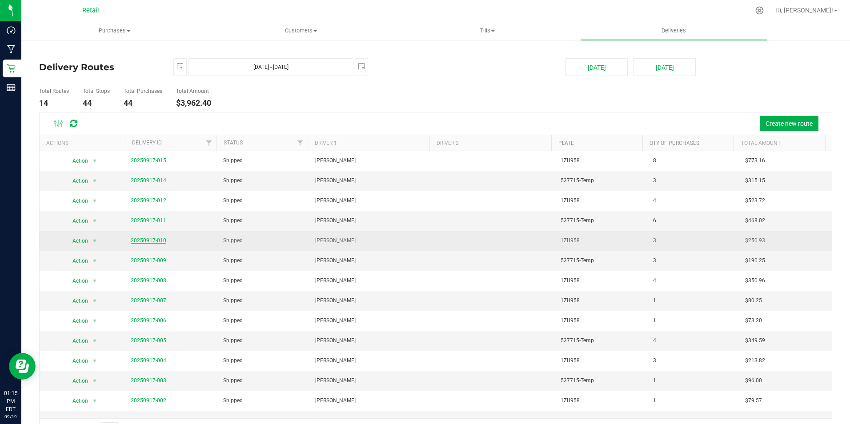
click at [151, 240] on link "20250917-010" at bounding box center [149, 240] width 36 height 6
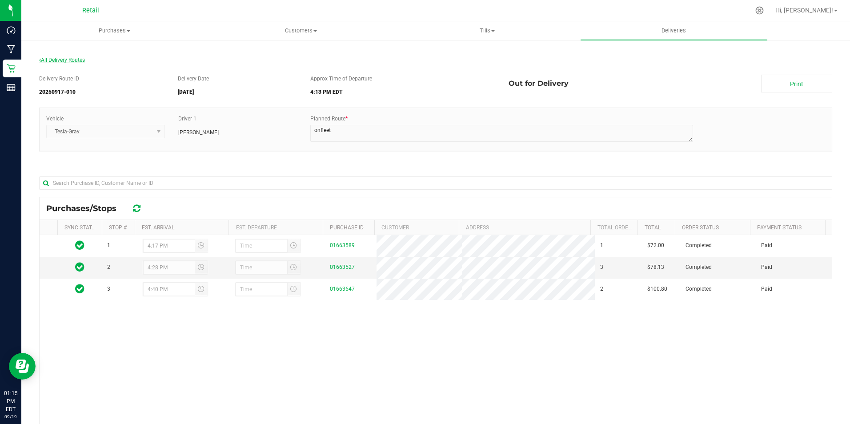
click at [78, 60] on span "All Delivery Routes" at bounding box center [62, 60] width 46 height 6
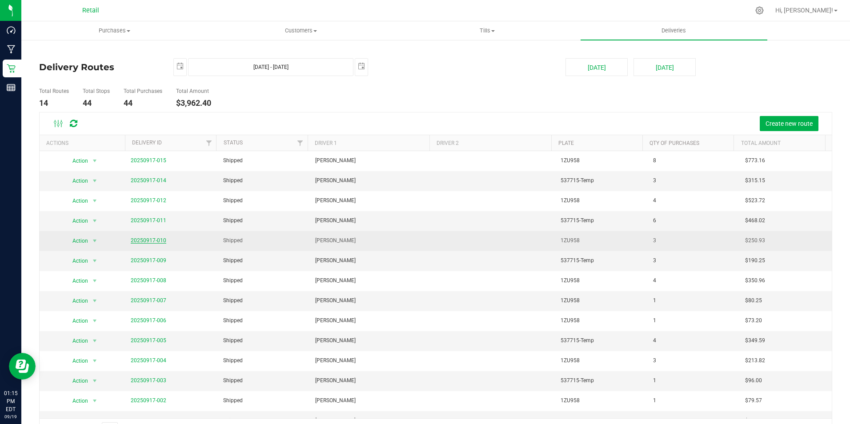
click at [143, 238] on link "20250917-010" at bounding box center [149, 240] width 36 height 6
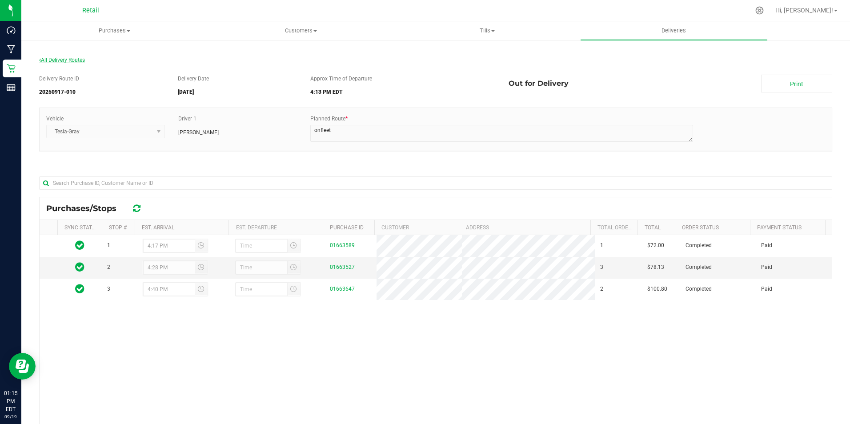
click at [67, 59] on span "All Delivery Routes" at bounding box center [62, 60] width 46 height 6
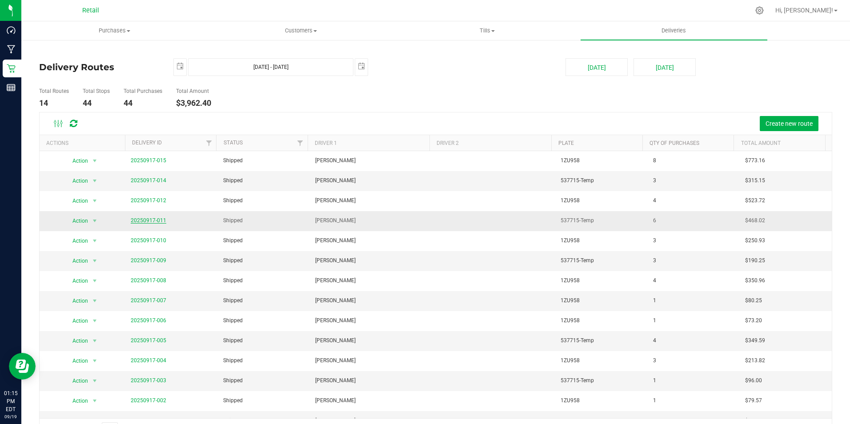
click at [148, 221] on link "20250917-011" at bounding box center [149, 220] width 36 height 6
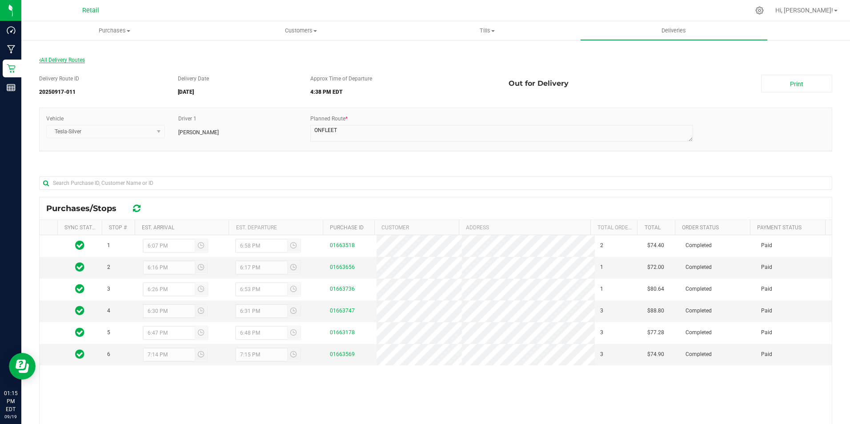
click at [66, 59] on span "All Delivery Routes" at bounding box center [62, 60] width 46 height 6
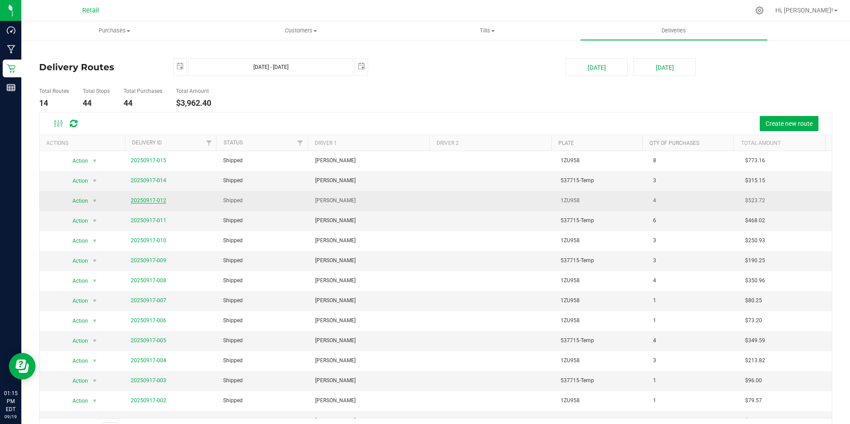
click at [153, 199] on link "20250917-012" at bounding box center [149, 200] width 36 height 6
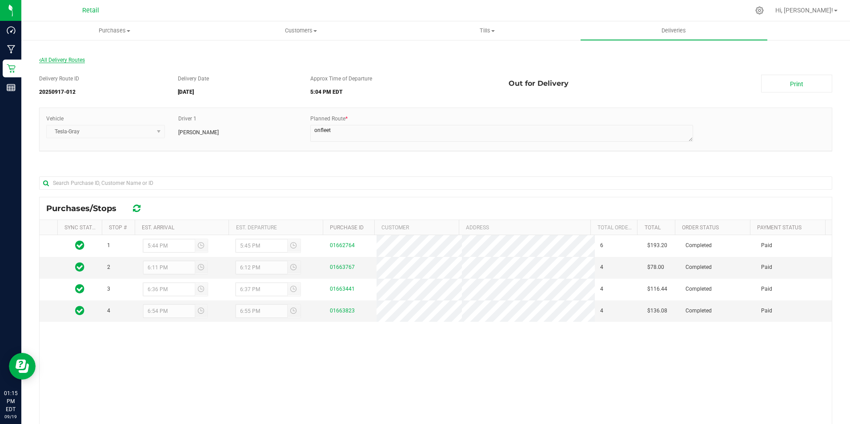
click at [69, 61] on span "All Delivery Routes" at bounding box center [62, 60] width 46 height 6
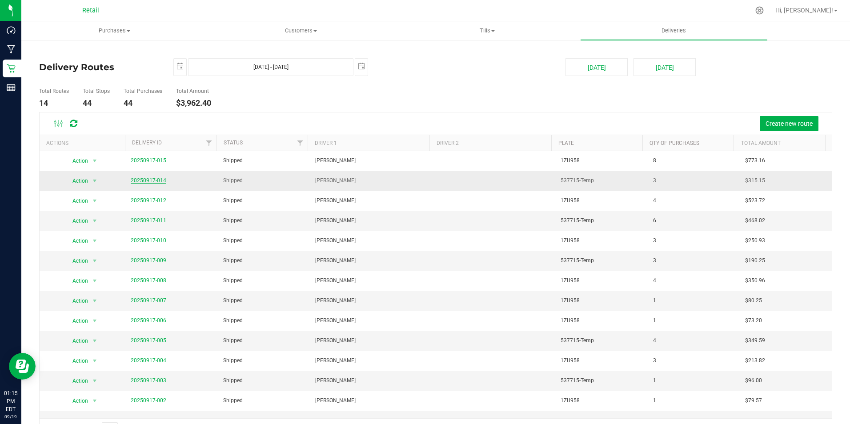
click at [142, 179] on link "20250917-014" at bounding box center [149, 180] width 36 height 6
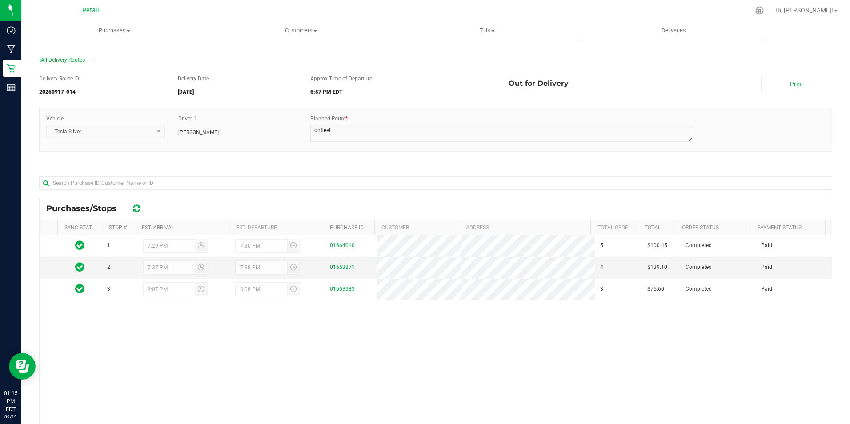
click at [64, 61] on span "All Delivery Routes" at bounding box center [62, 60] width 46 height 6
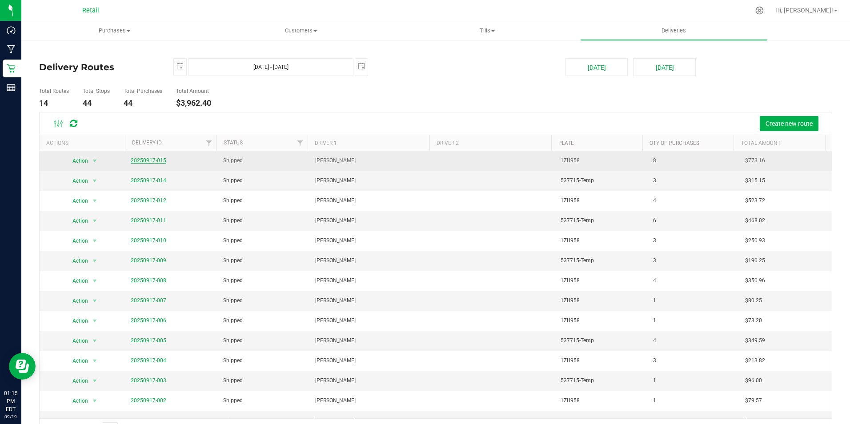
click at [151, 160] on link "20250917-015" at bounding box center [149, 160] width 36 height 6
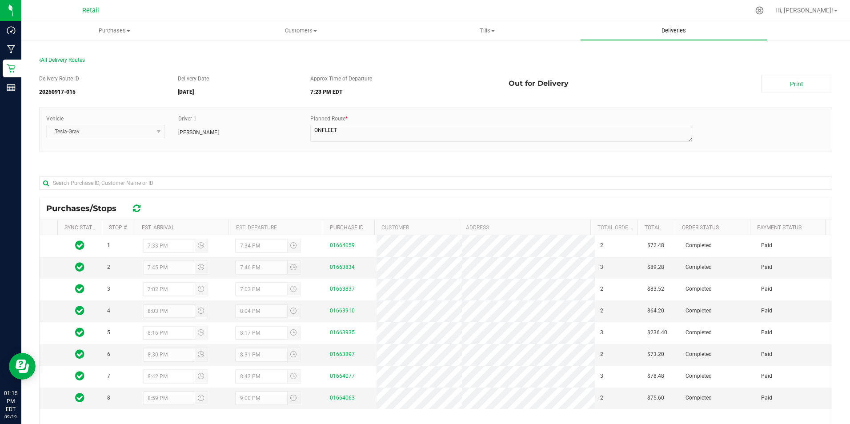
click at [679, 31] on span "Deliveries" at bounding box center [673, 31] width 48 height 8
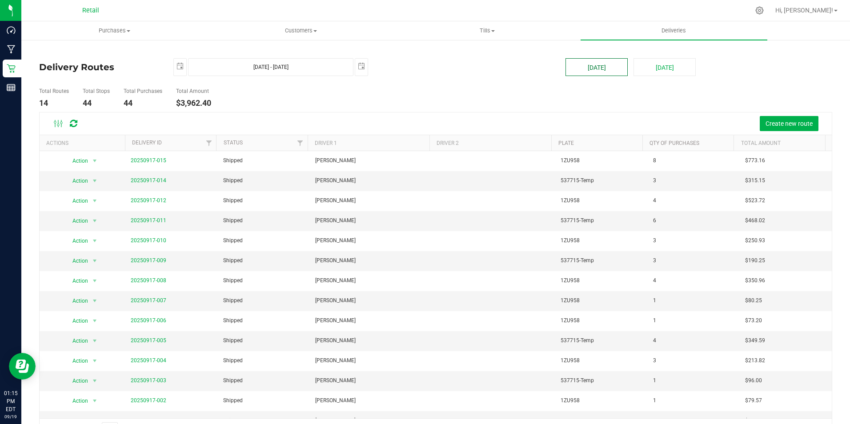
click at [602, 68] on button "[DATE]" at bounding box center [596, 67] width 62 height 18
type input "[DATE] - [DATE]"
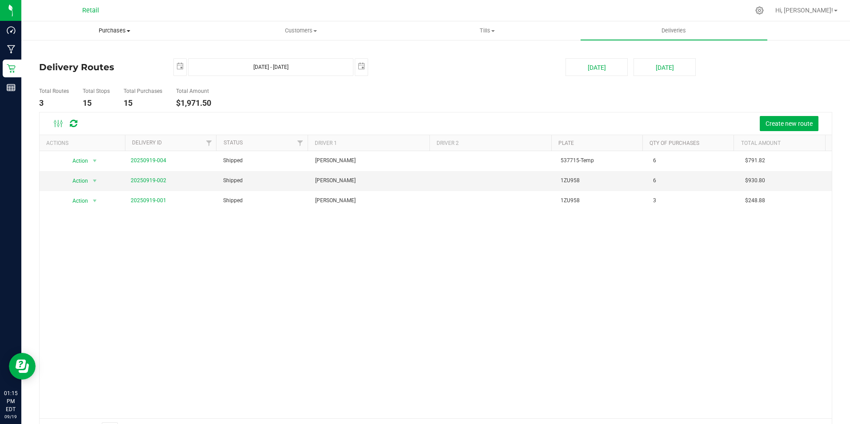
click at [124, 27] on span "Purchases" at bounding box center [114, 31] width 185 height 8
click at [106, 52] on span "Summary of purchases" at bounding box center [66, 54] width 91 height 8
